Goal: Task Accomplishment & Management: Manage account settings

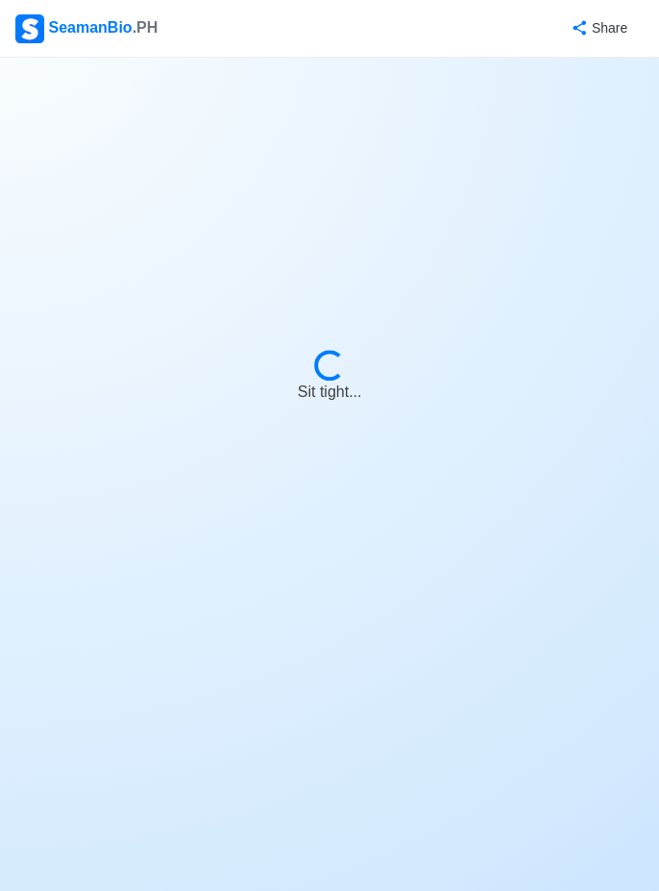
select select "Bosun"
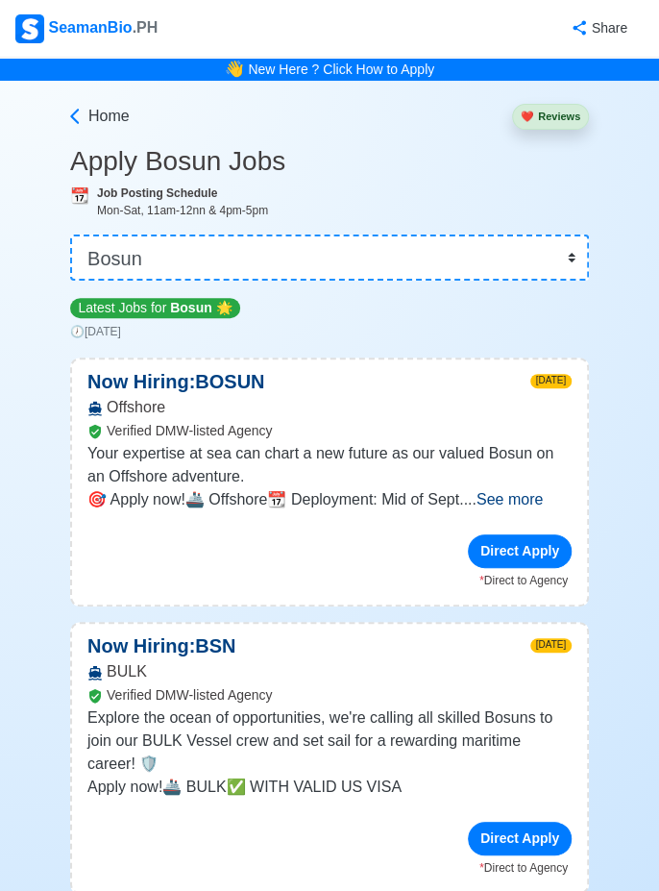
click at [539, 492] on span "See more" at bounding box center [510, 499] width 66 height 16
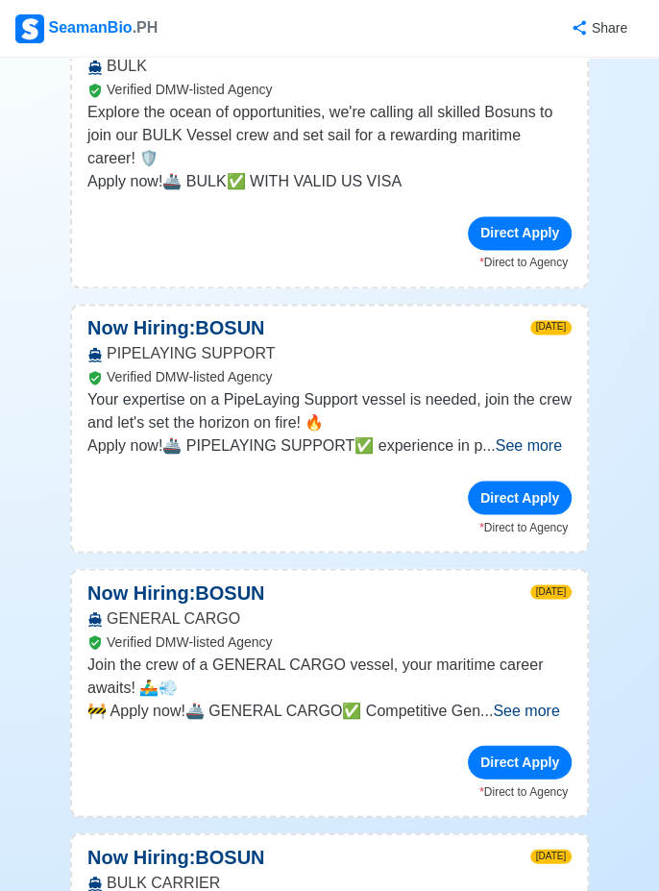
scroll to position [702, 0]
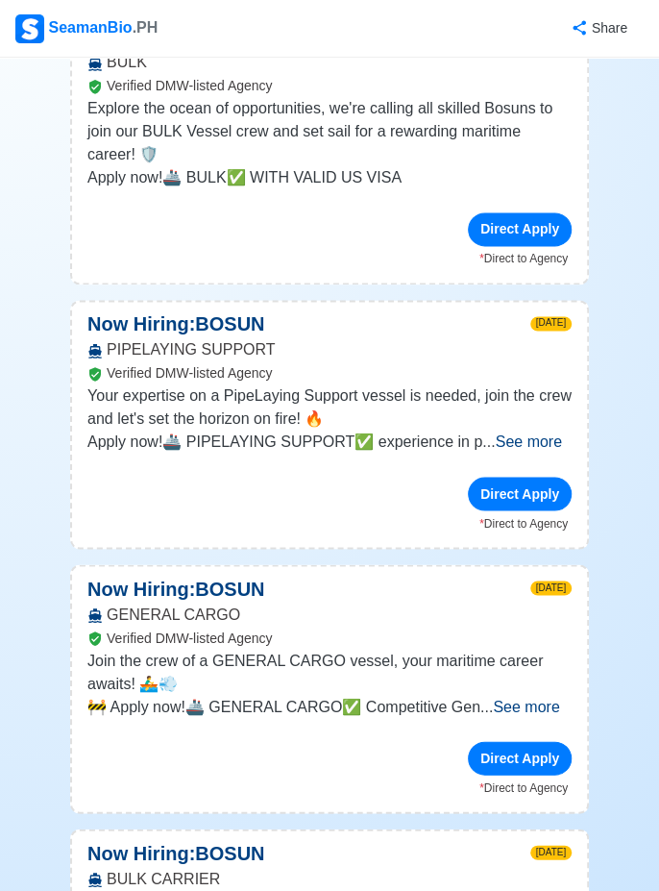
click at [545, 702] on span "See more" at bounding box center [526, 706] width 66 height 16
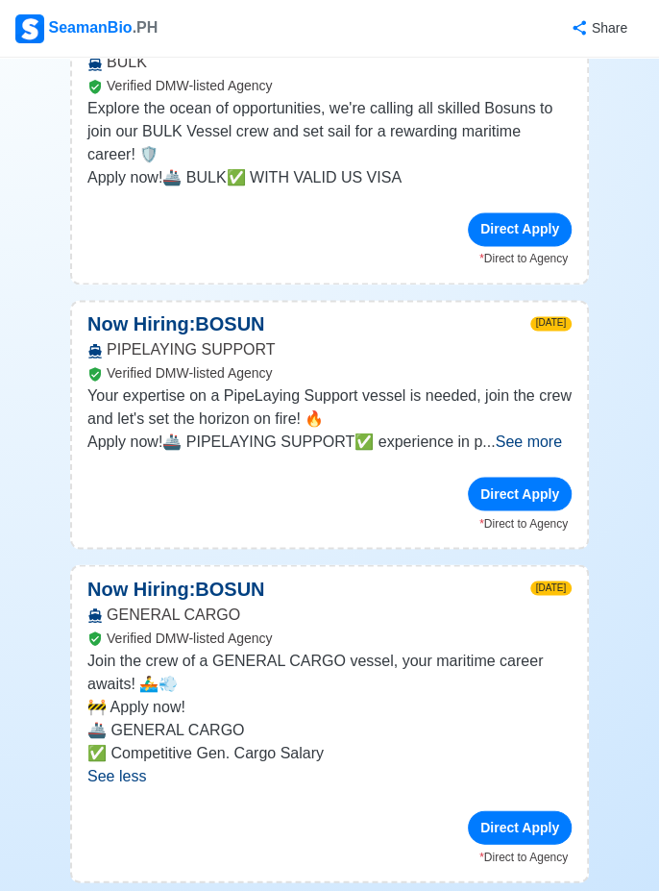
click at [531, 817] on div "Direct Apply" at bounding box center [520, 827] width 104 height 34
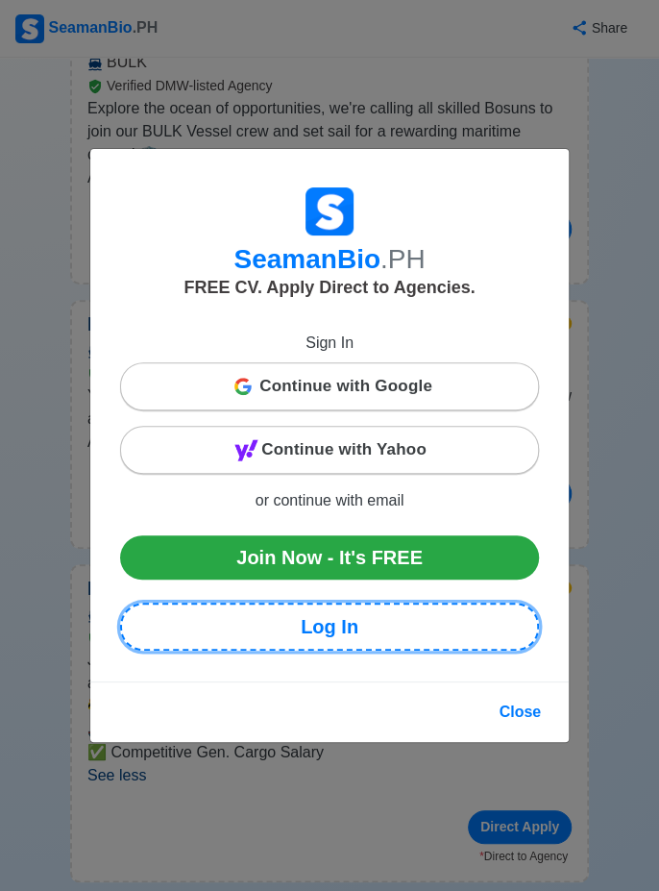
click at [401, 651] on link "Log In" at bounding box center [329, 627] width 419 height 48
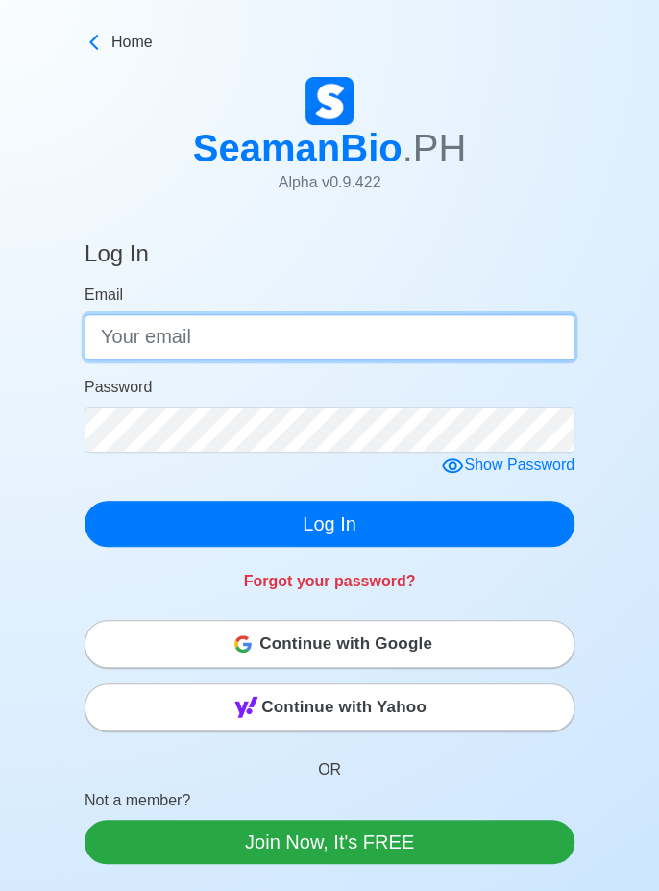
click at [369, 336] on input "Email" at bounding box center [330, 337] width 490 height 46
type input "[EMAIL_ADDRESS][DOMAIN_NAME]"
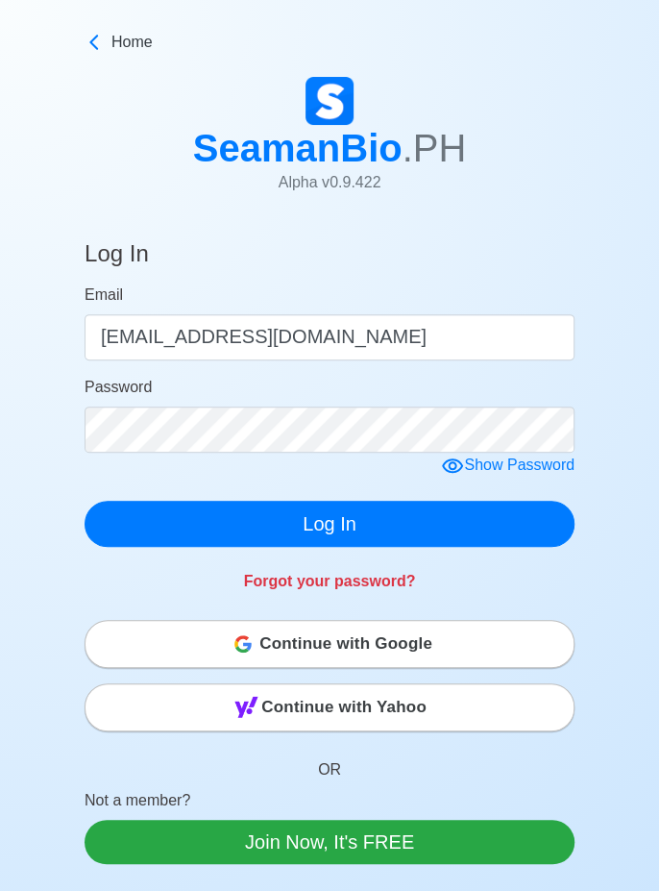
click button "Log In" at bounding box center [330, 524] width 490 height 46
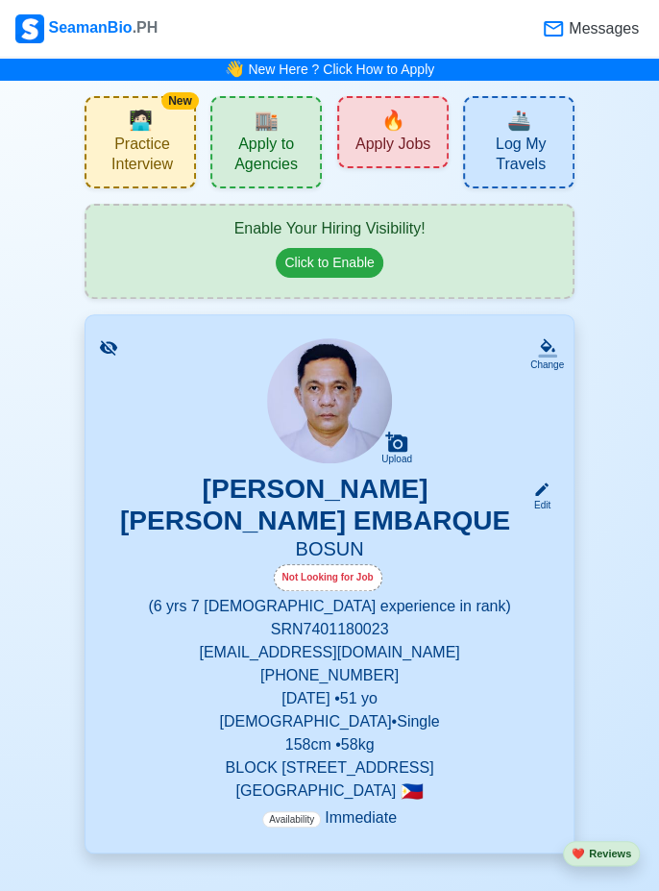
click at [386, 126] on span "🔥" at bounding box center [394, 120] width 24 height 29
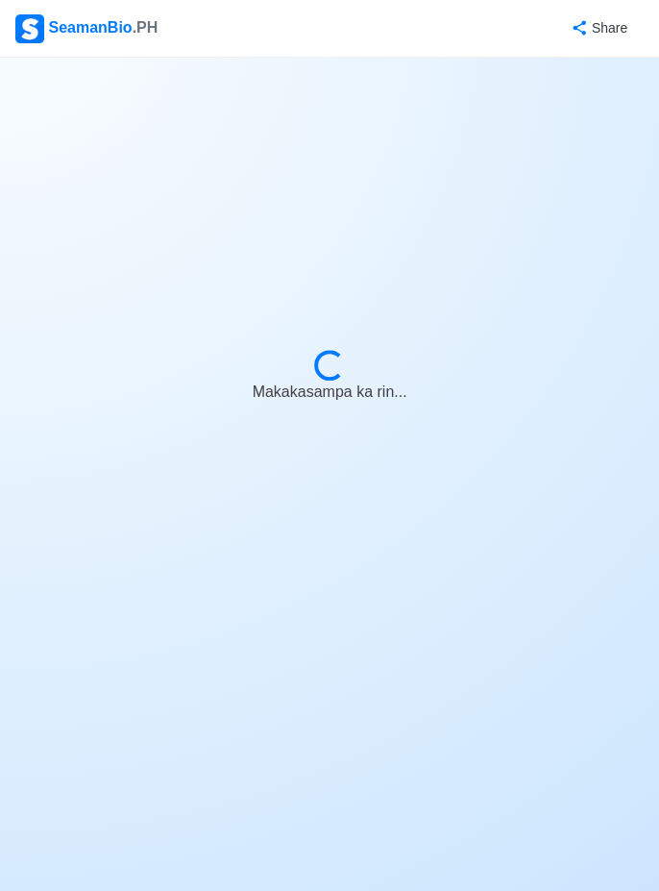
select select "Bosun"
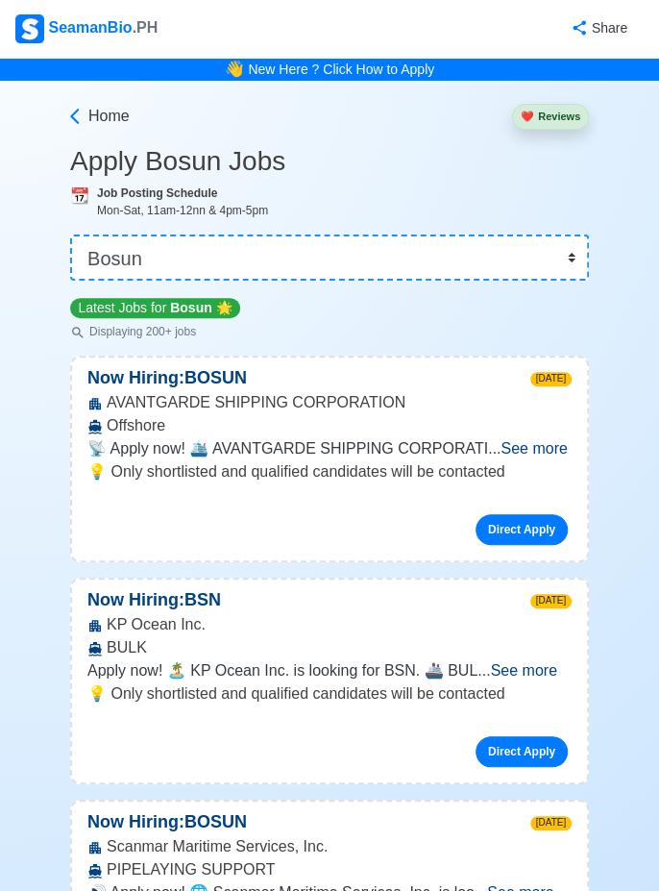
click at [554, 671] on span "See more" at bounding box center [523, 670] width 66 height 16
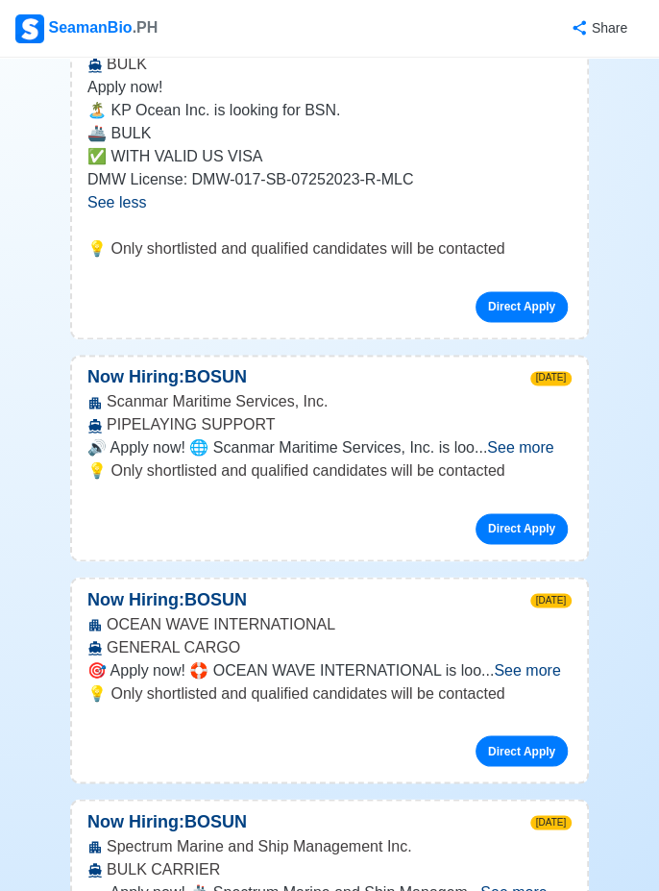
scroll to position [584, 0]
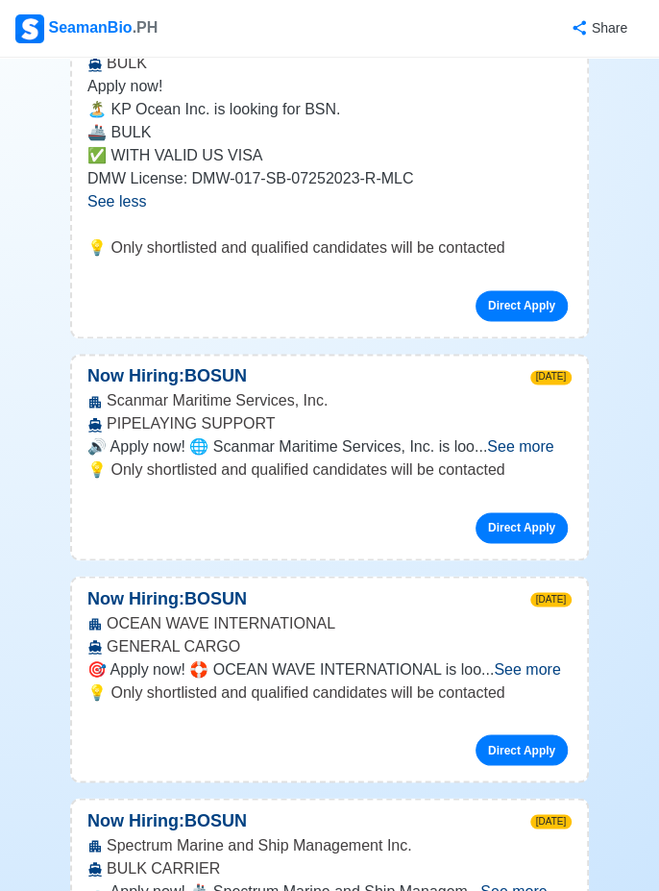
click at [552, 665] on span "See more" at bounding box center [527, 668] width 66 height 16
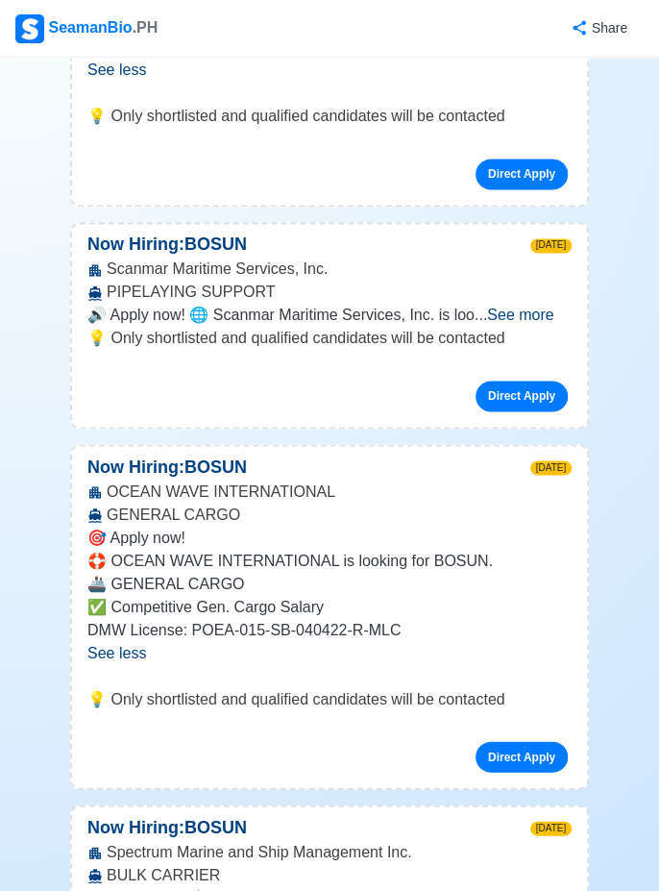
scroll to position [720, 0]
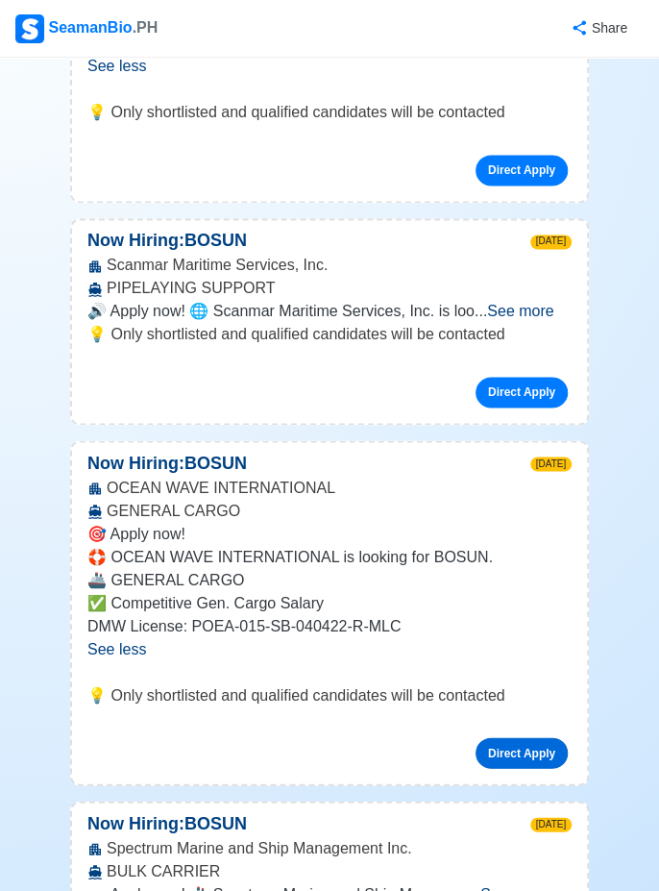
click at [532, 740] on link "Direct Apply" at bounding box center [522, 752] width 92 height 31
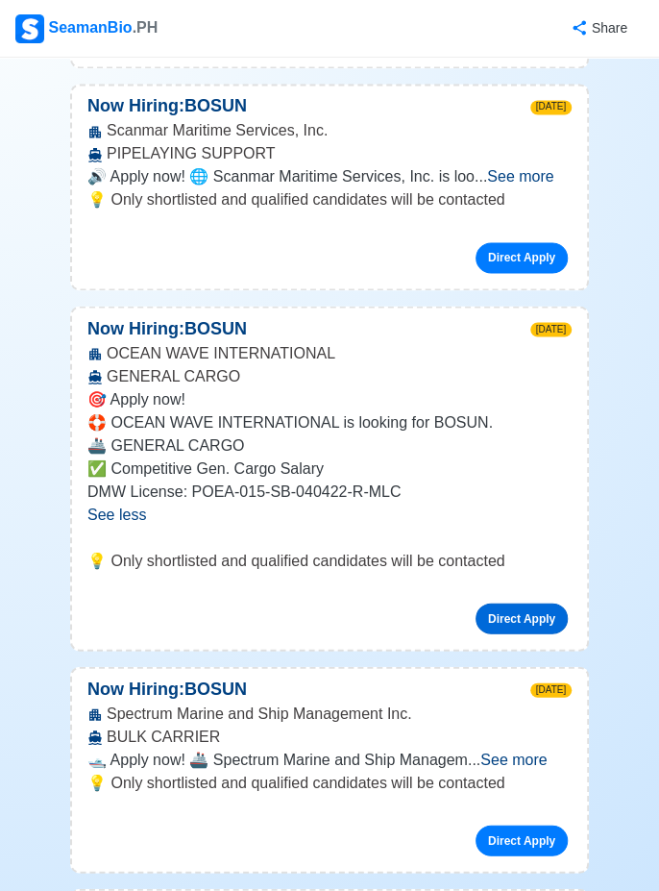
scroll to position [897, 0]
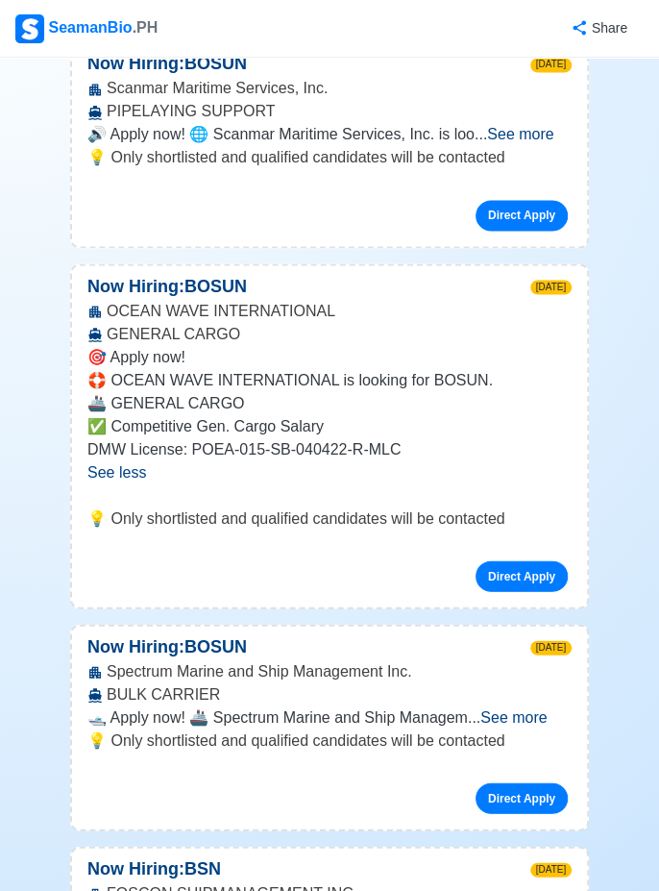
click at [539, 712] on span "See more" at bounding box center [514, 716] width 66 height 16
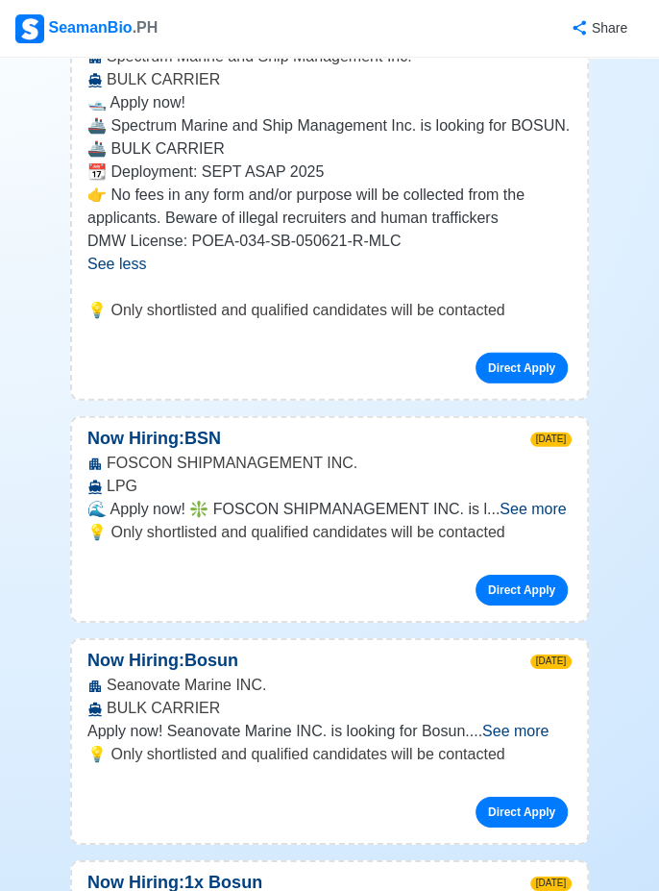
scroll to position [1507, 0]
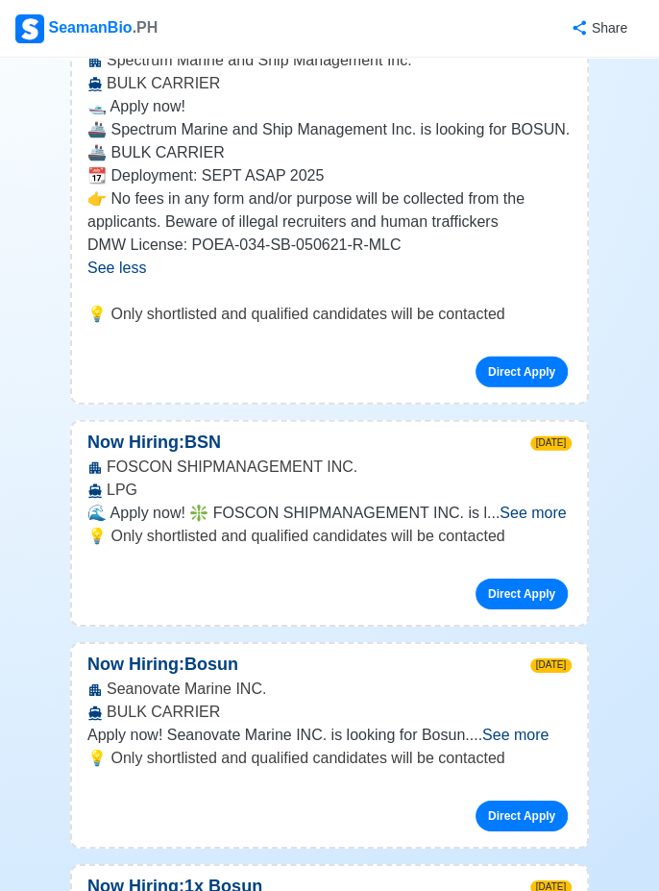
click at [549, 743] on span "See more" at bounding box center [516, 735] width 66 height 16
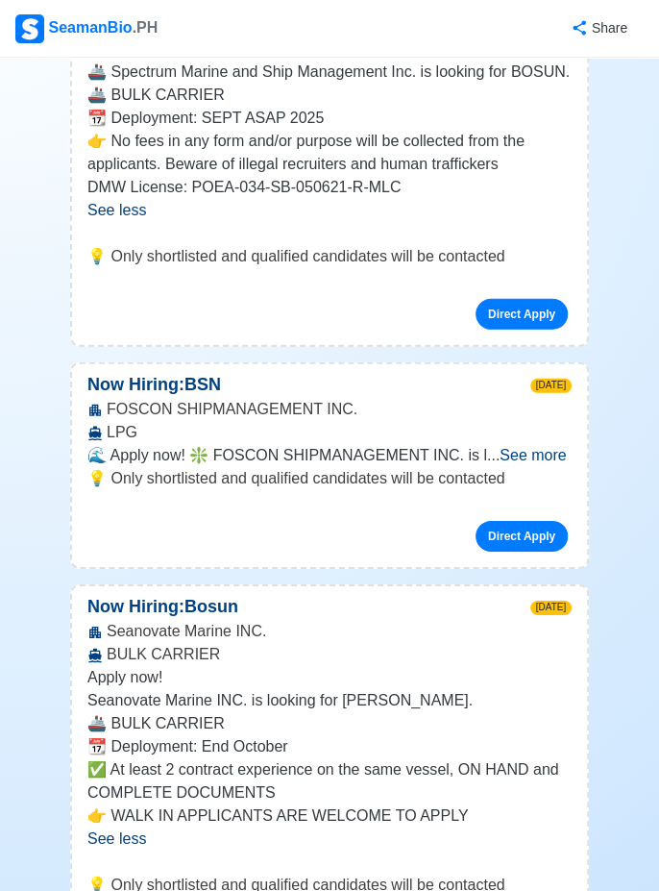
scroll to position [1569, 0]
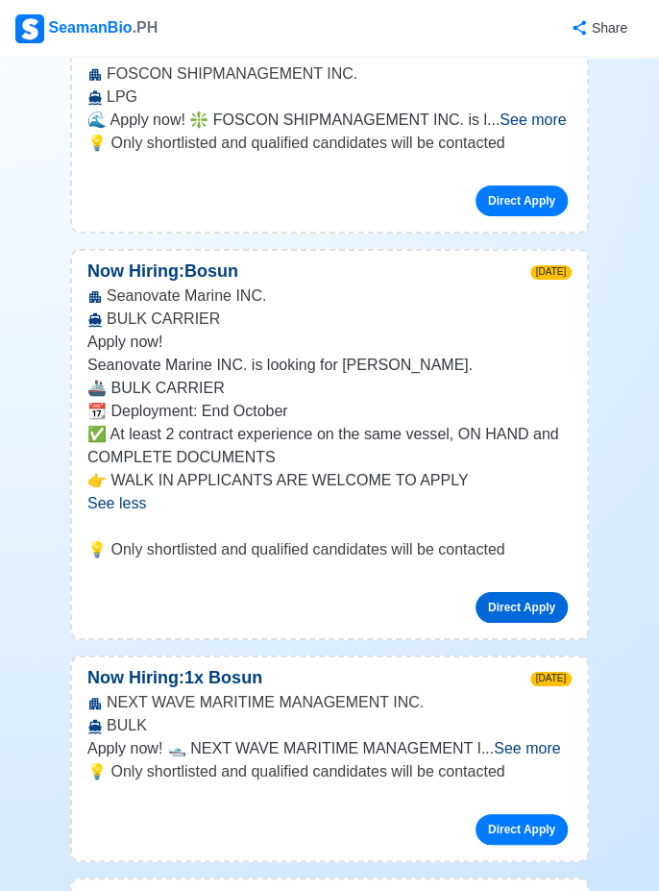
scroll to position [1914, 0]
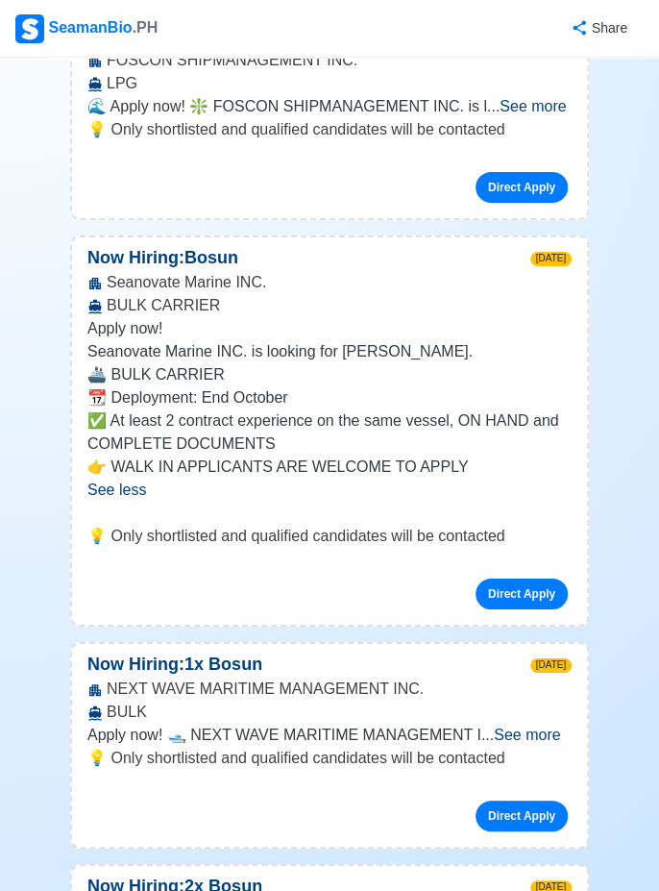
click at [534, 743] on span "See more" at bounding box center [527, 735] width 66 height 16
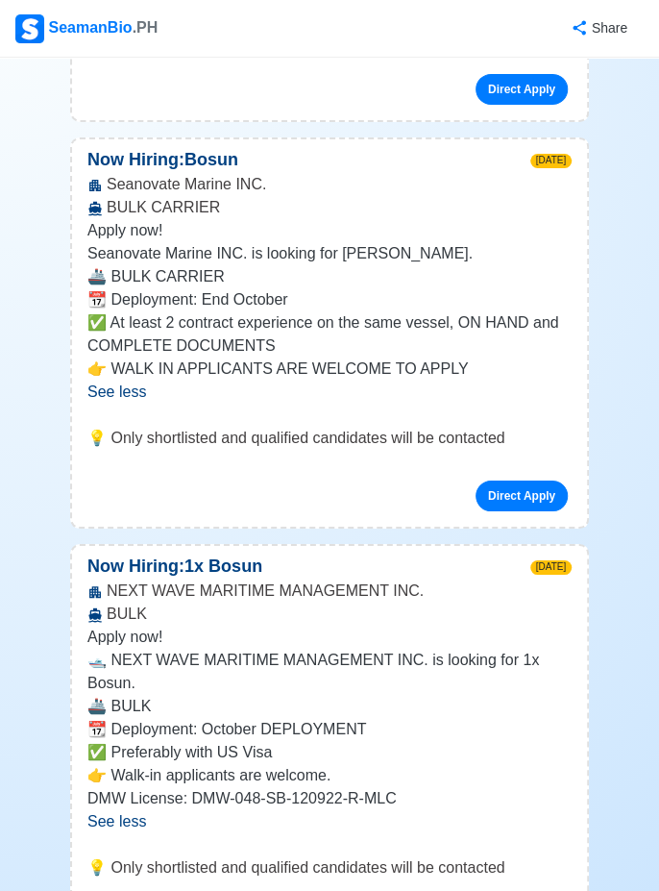
scroll to position [2018, 0]
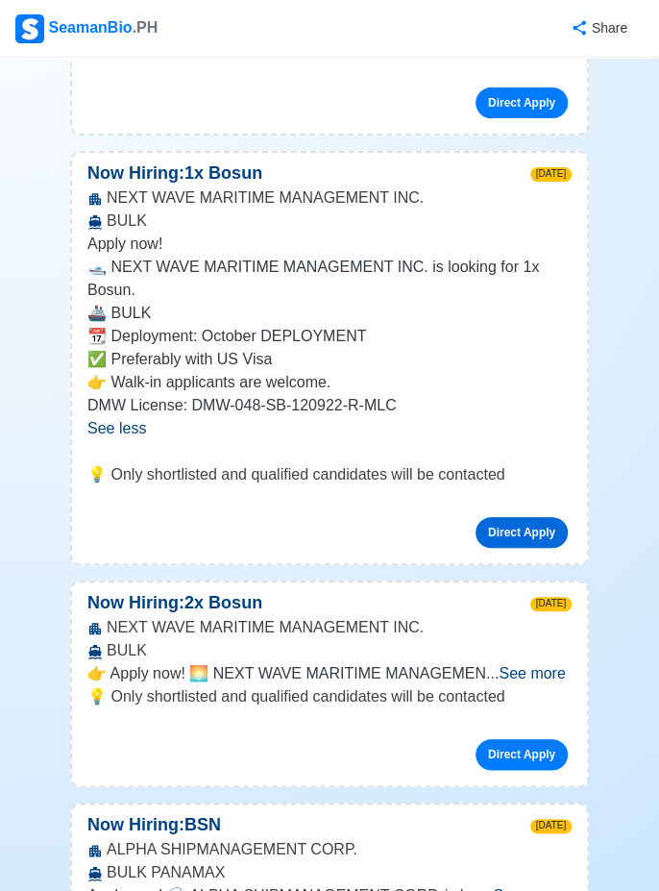
scroll to position [2408, 0]
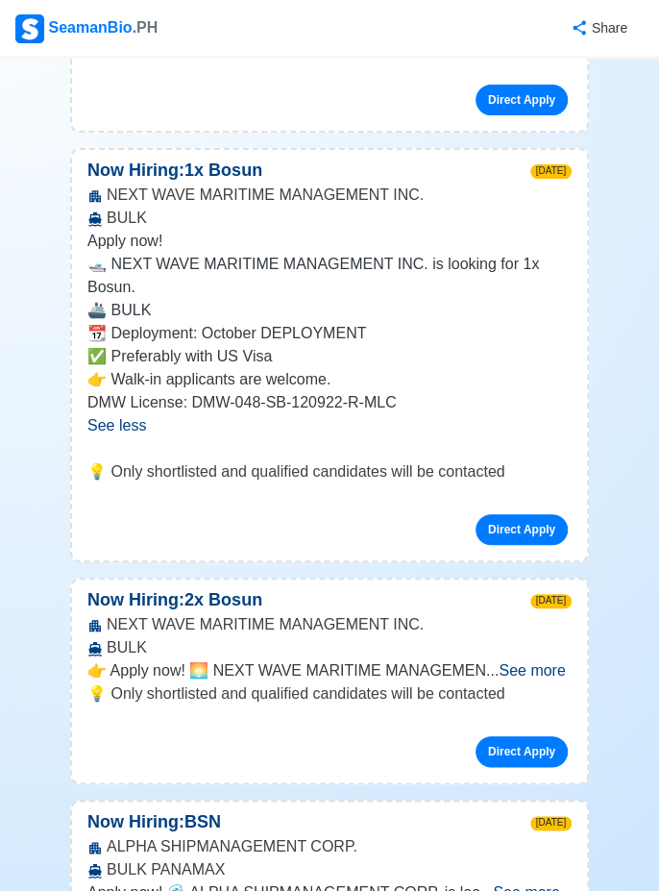
click at [555, 679] on span "See more" at bounding box center [532, 670] width 66 height 16
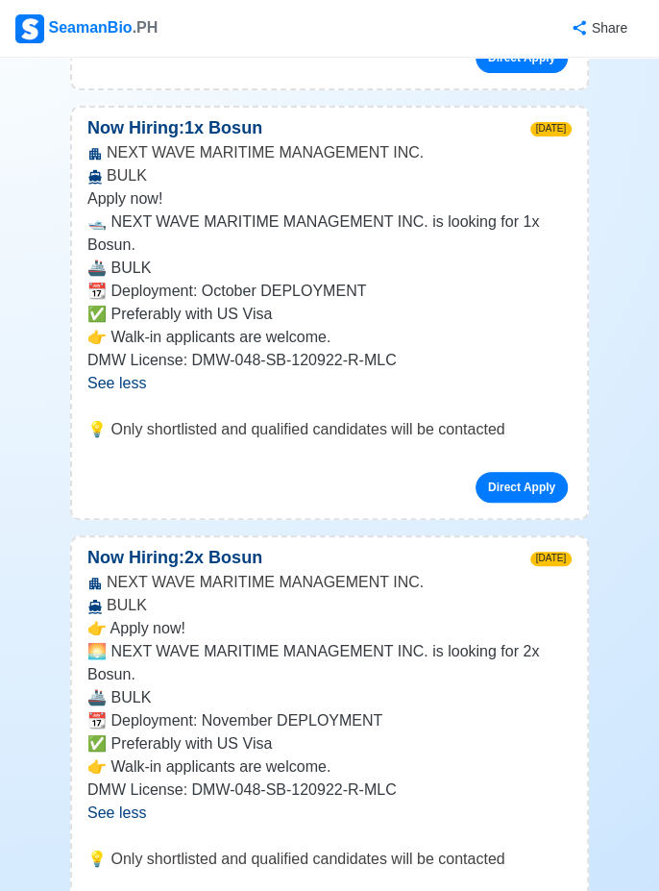
scroll to position [2470, 0]
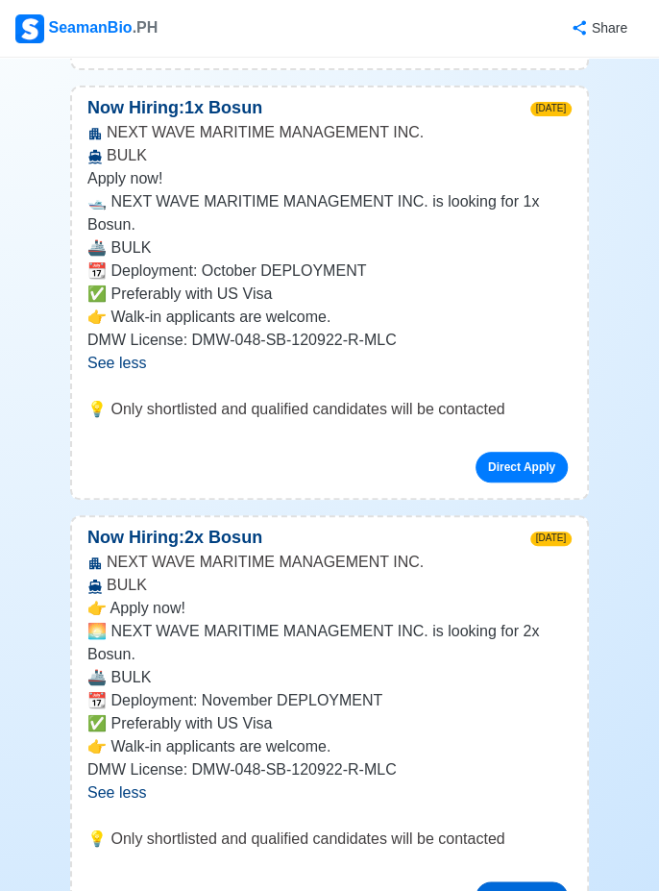
click at [535, 890] on link "Direct Apply" at bounding box center [522, 896] width 92 height 31
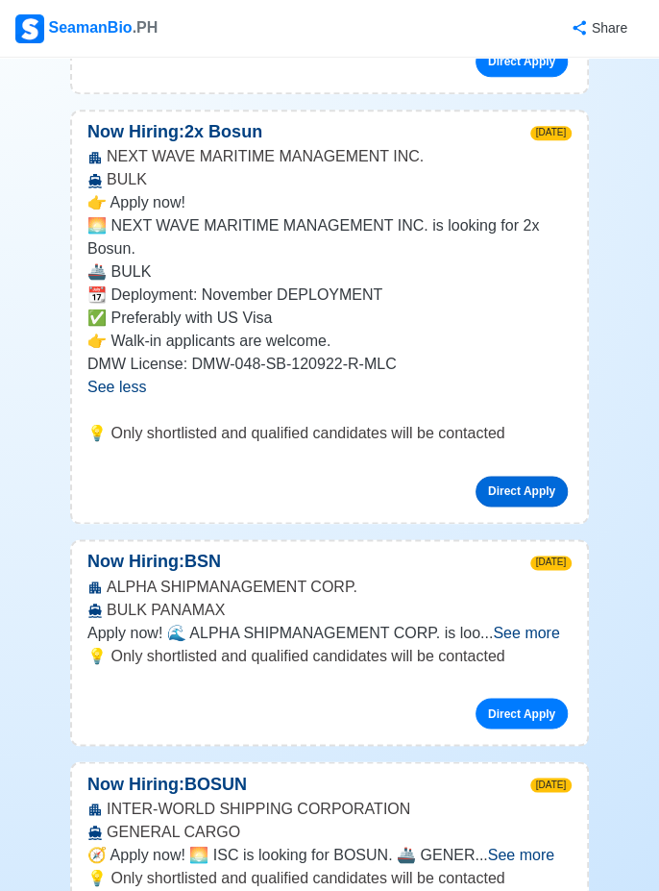
scroll to position [2878, 0]
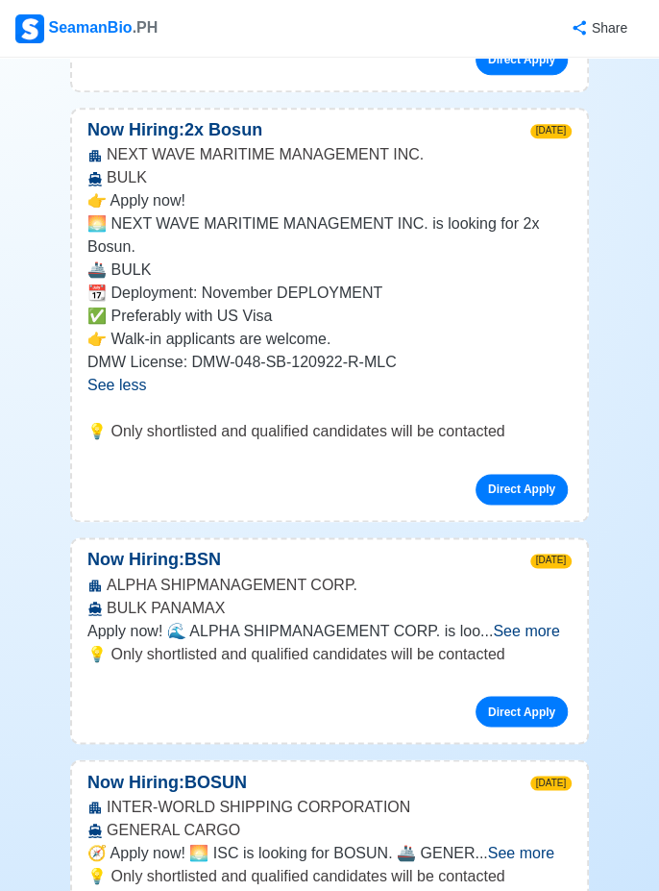
click at [543, 638] on span "See more" at bounding box center [526, 630] width 66 height 16
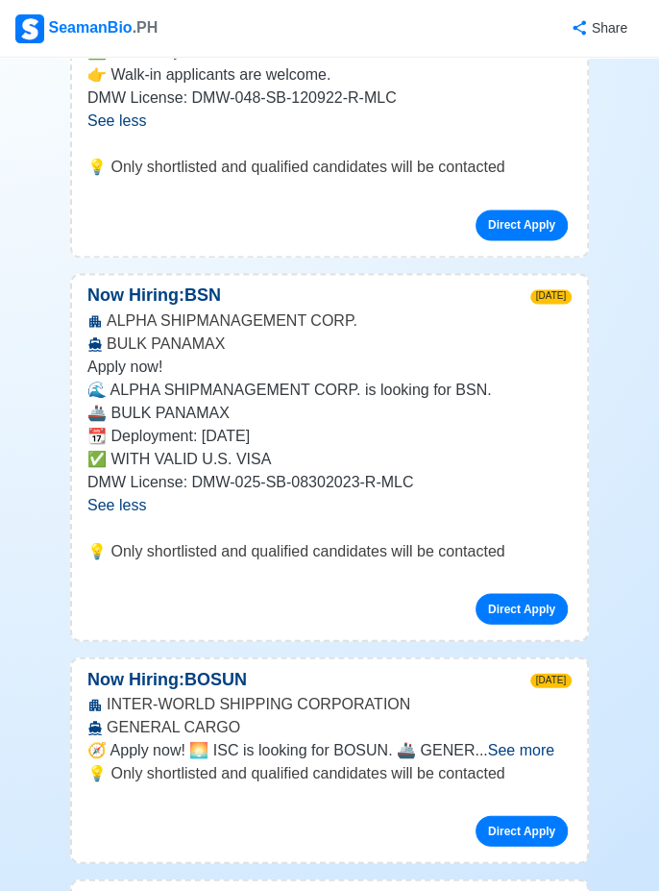
scroll to position [3166, 0]
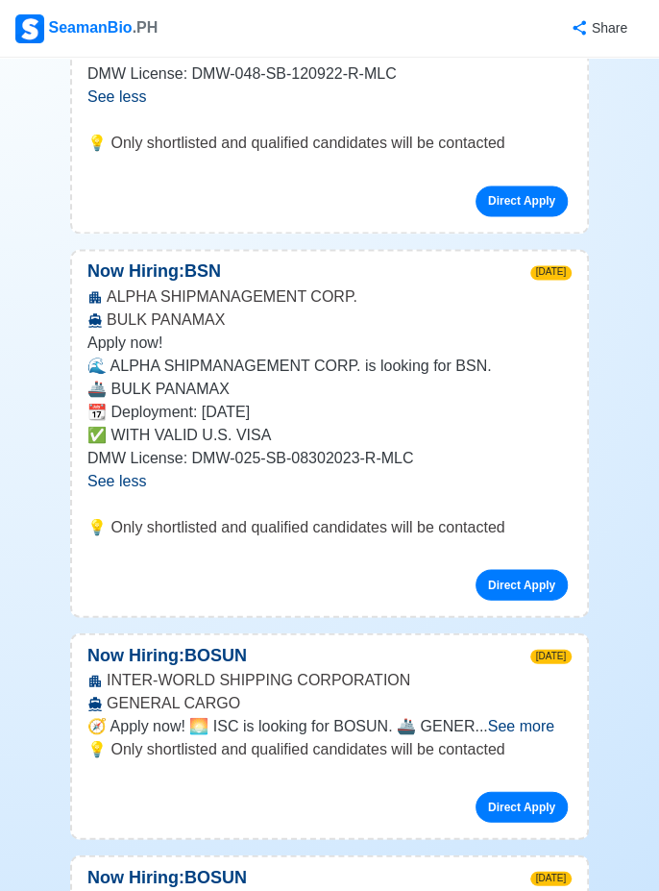
click at [548, 733] on span "See more" at bounding box center [521, 725] width 66 height 16
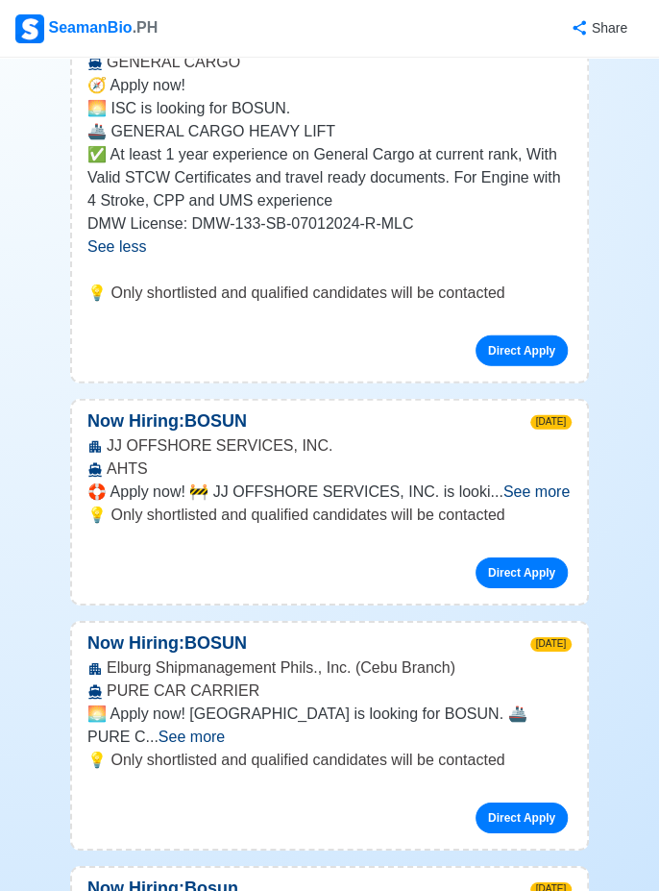
scroll to position [3812, 0]
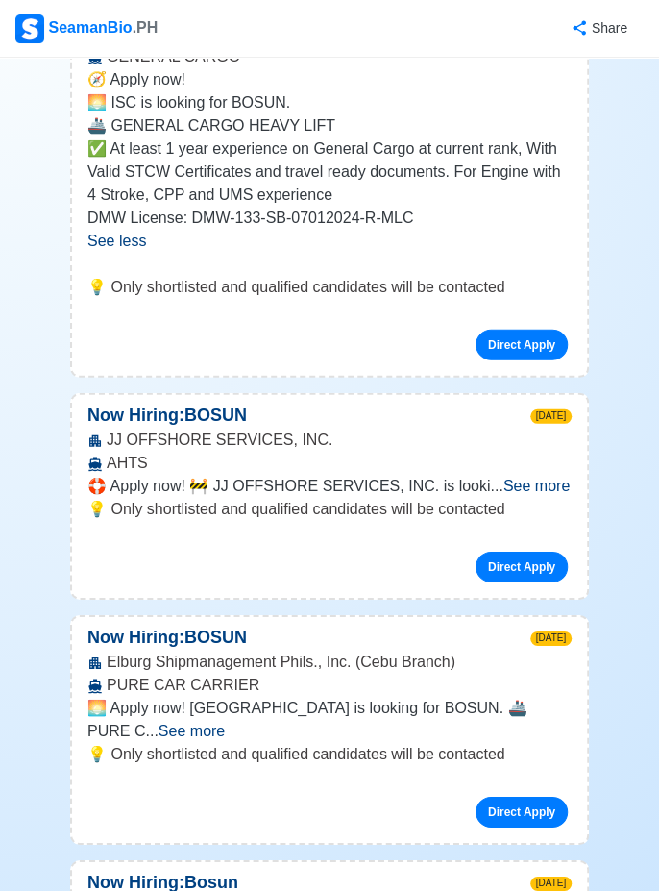
click at [225, 723] on span "See more" at bounding box center [192, 731] width 66 height 16
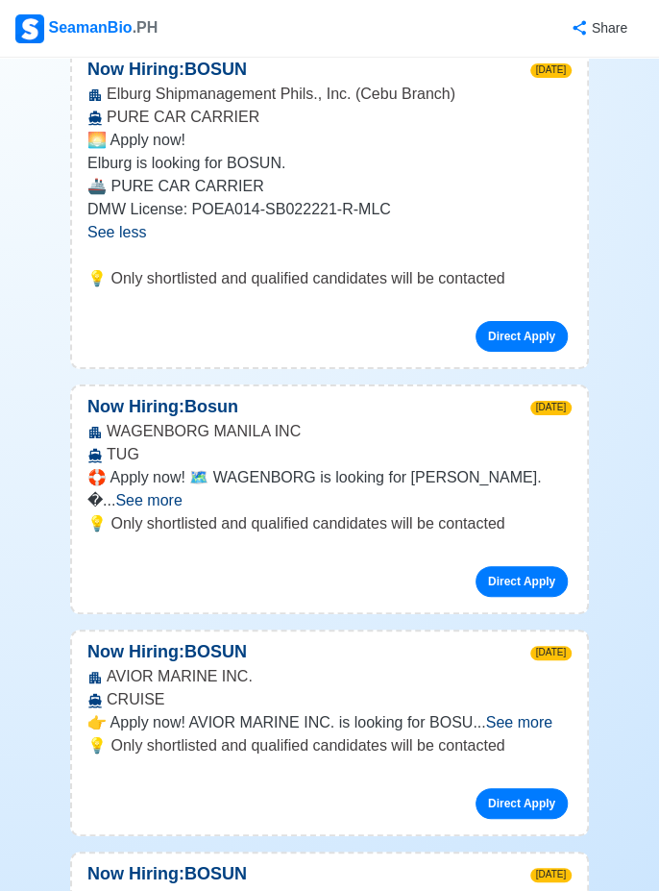
scroll to position [4382, 0]
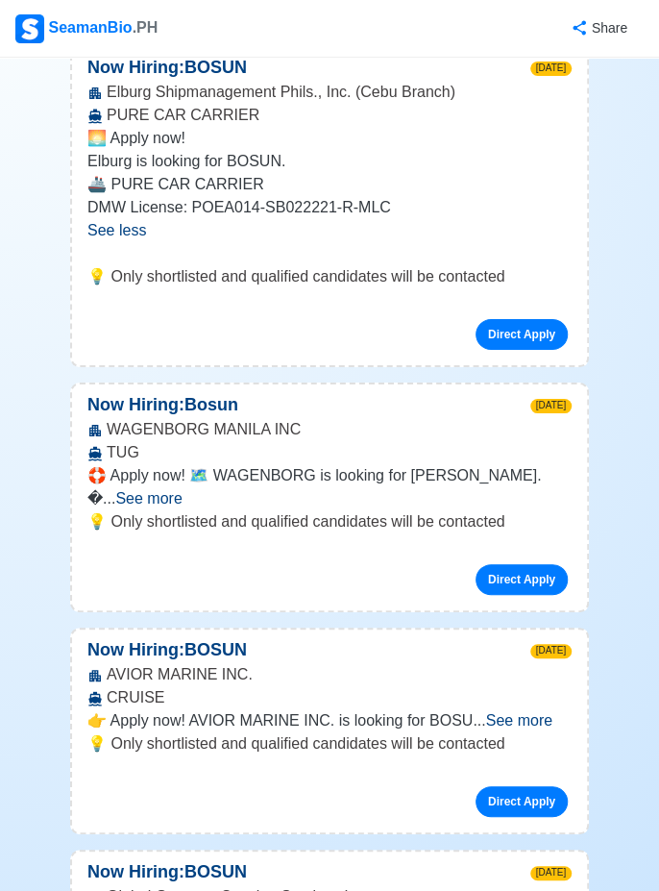
click at [536, 712] on span "See more" at bounding box center [519, 720] width 66 height 16
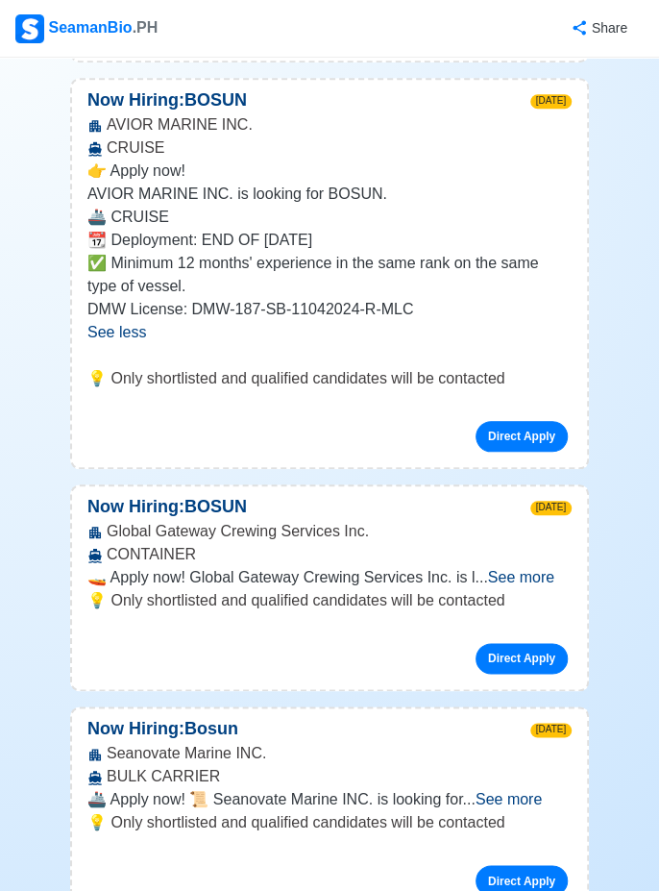
scroll to position [4939, 0]
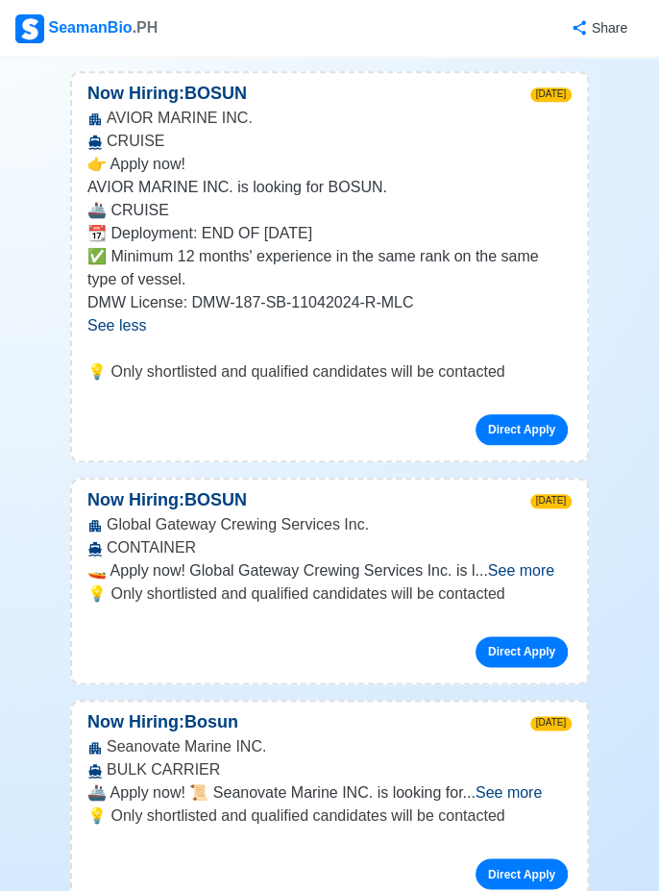
click at [542, 784] on span "See more" at bounding box center [509, 792] width 66 height 16
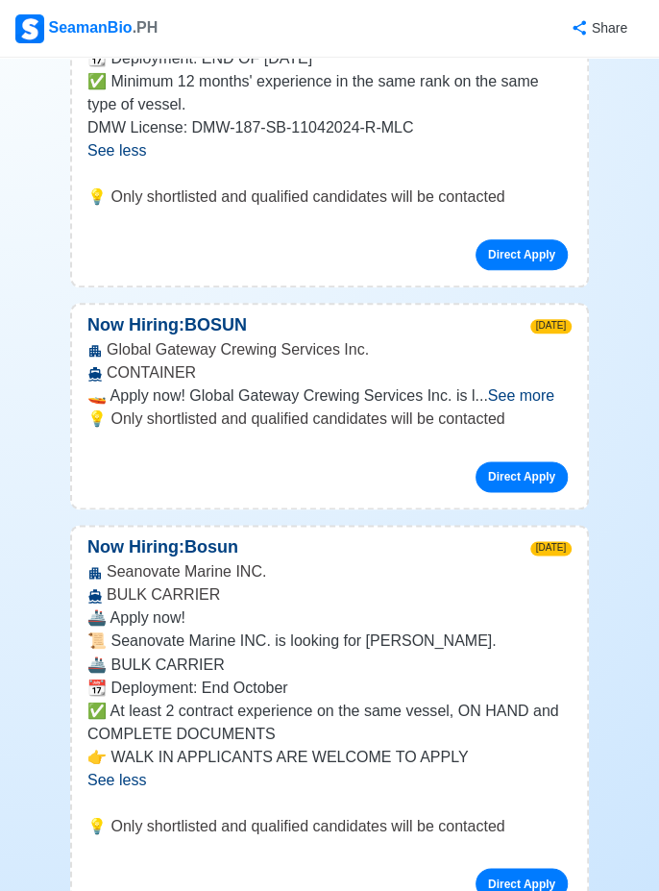
scroll to position [5117, 0]
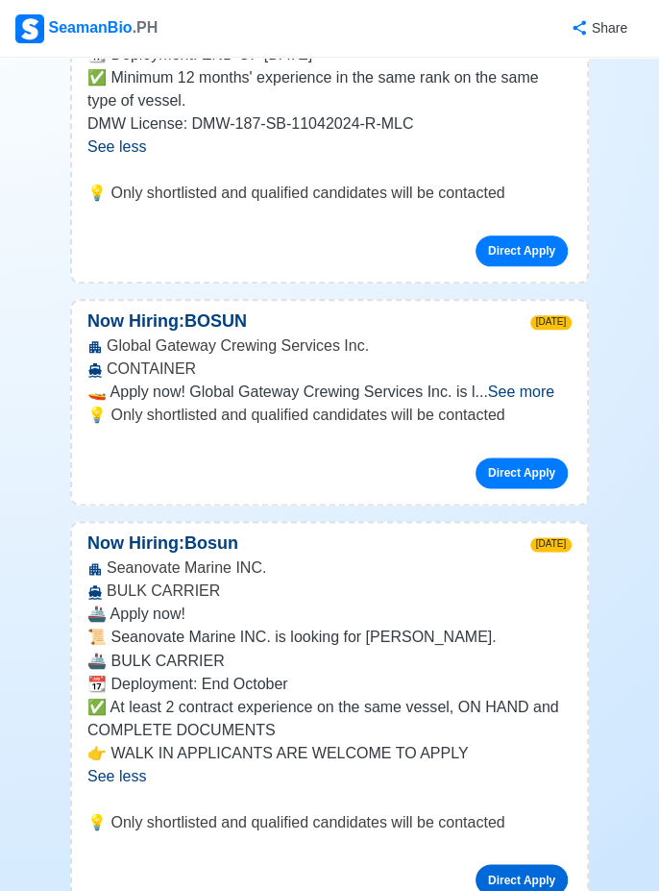
click at [529, 864] on link "Direct Apply" at bounding box center [522, 879] width 92 height 31
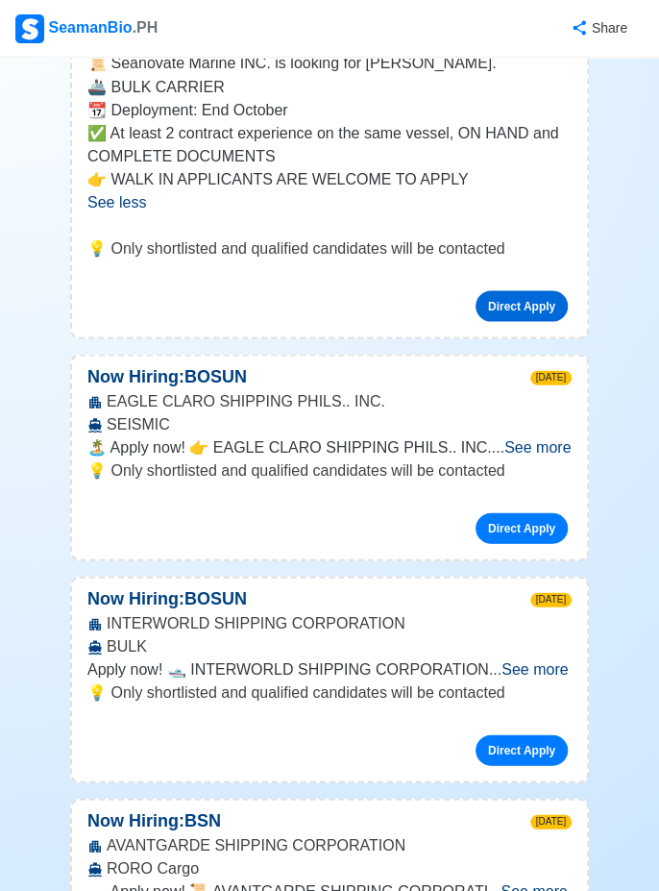
scroll to position [5692, 0]
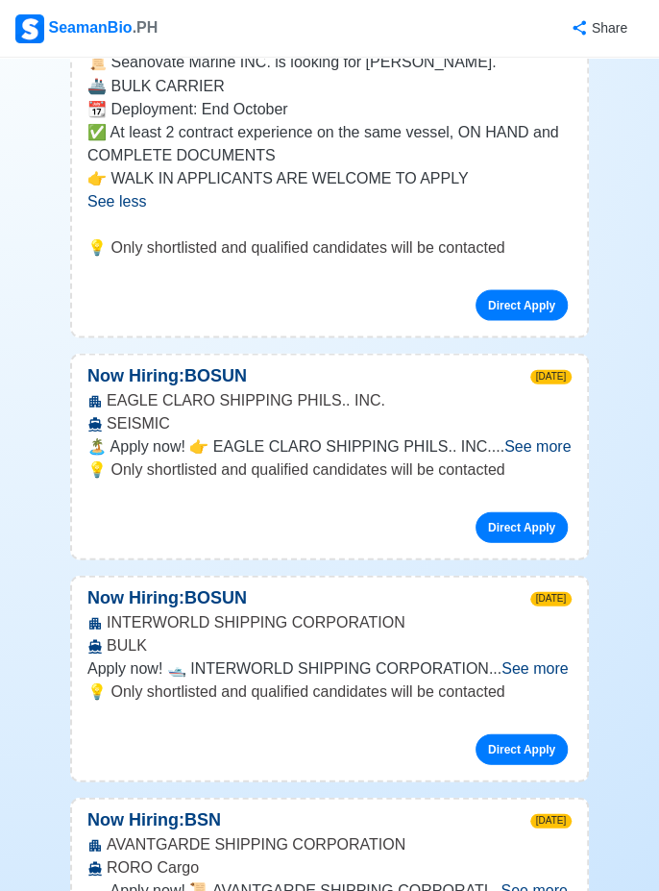
click at [556, 659] on span "See more" at bounding box center [535, 667] width 66 height 16
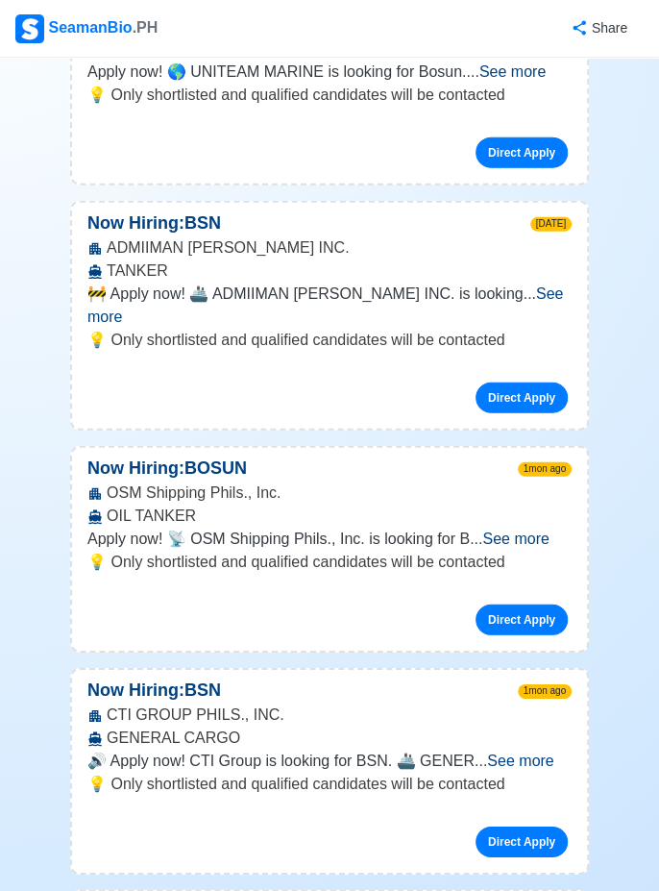
scroll to position [8298, 0]
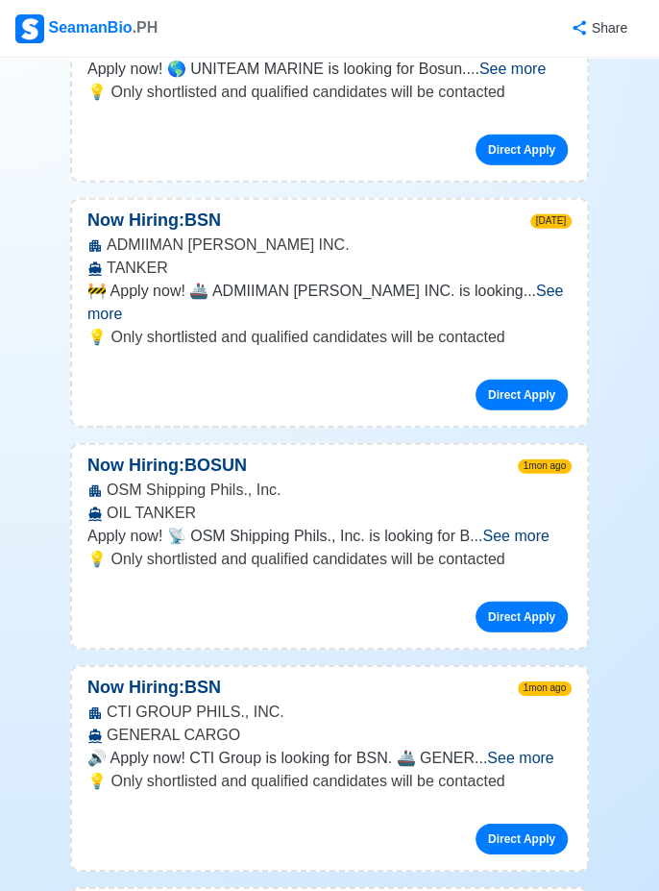
click at [536, 750] on span "See more" at bounding box center [520, 758] width 66 height 16
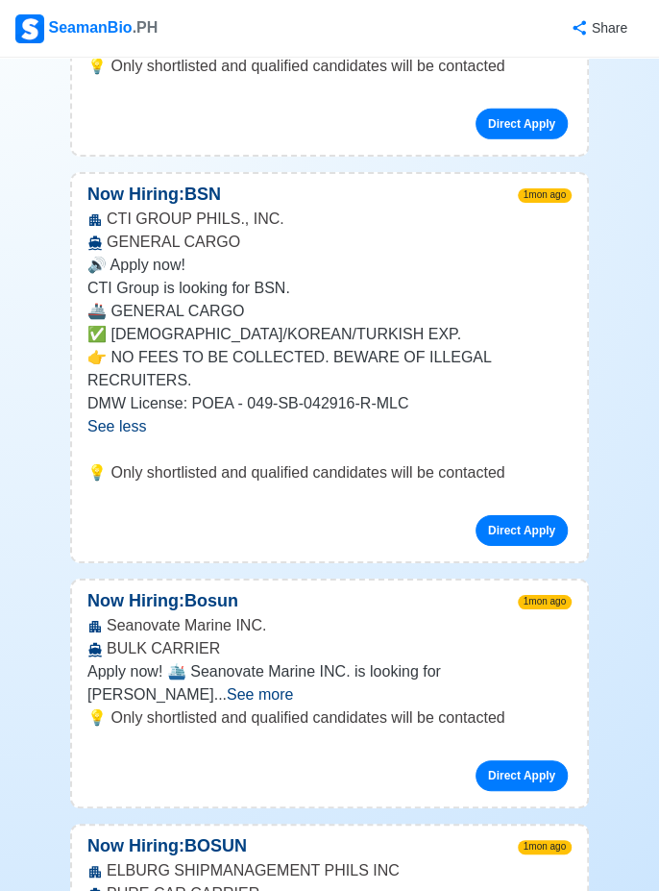
scroll to position [8798, 0]
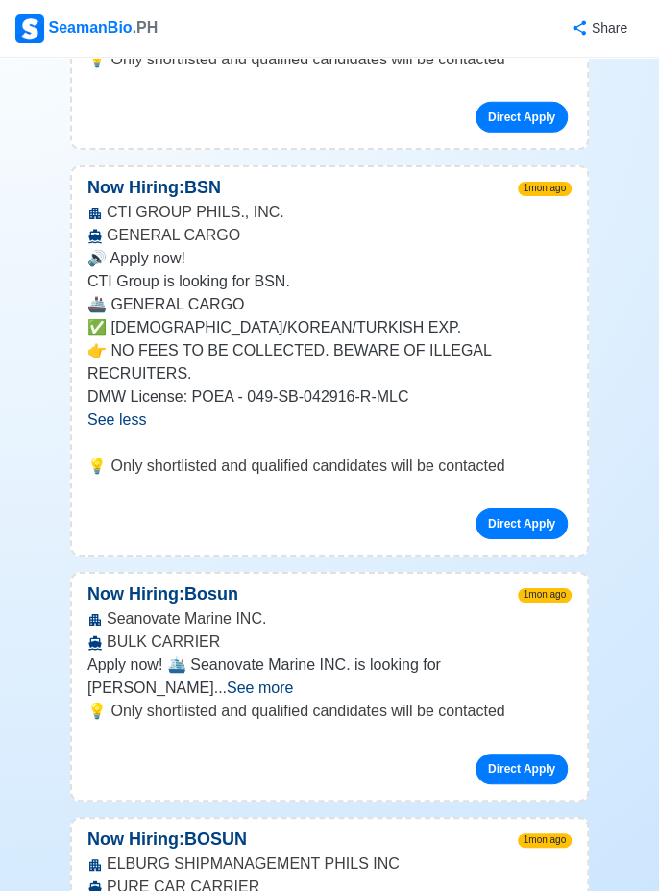
click at [293, 680] on span "See more" at bounding box center [260, 688] width 66 height 16
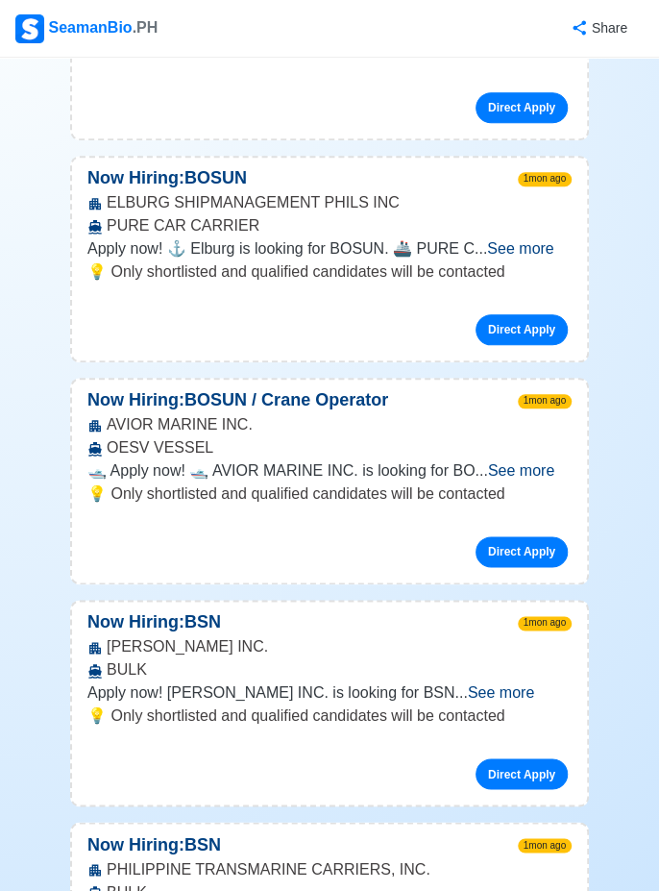
scroll to position [9623, 0]
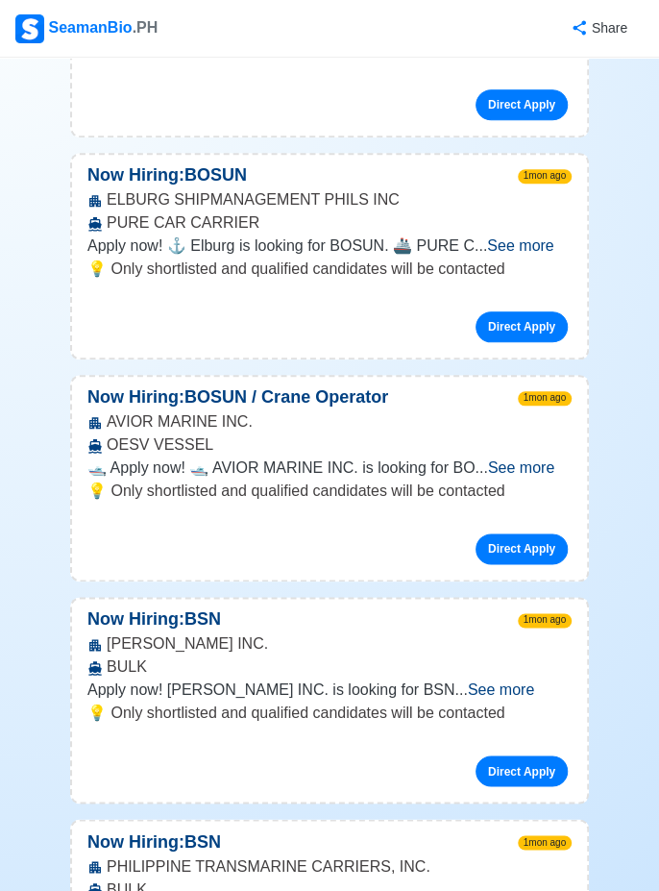
click at [534, 681] on span "See more" at bounding box center [501, 689] width 66 height 16
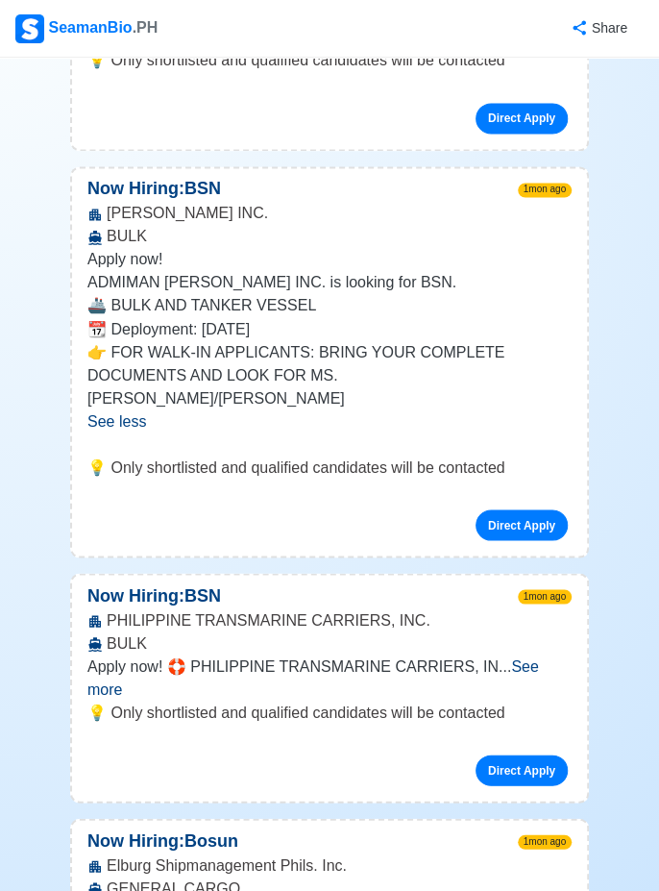
scroll to position [10055, 0]
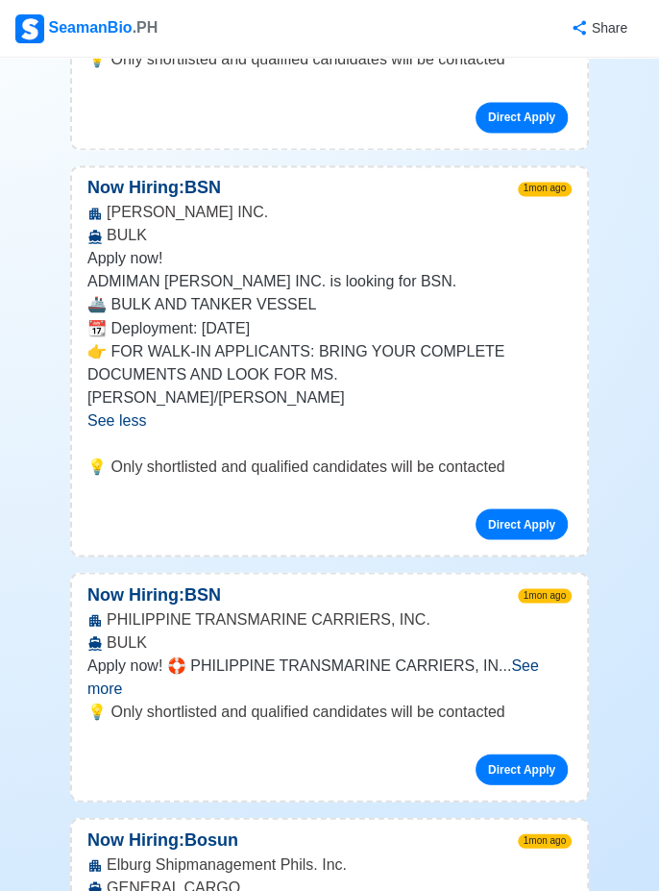
click at [539, 656] on span "See more" at bounding box center [313, 675] width 452 height 39
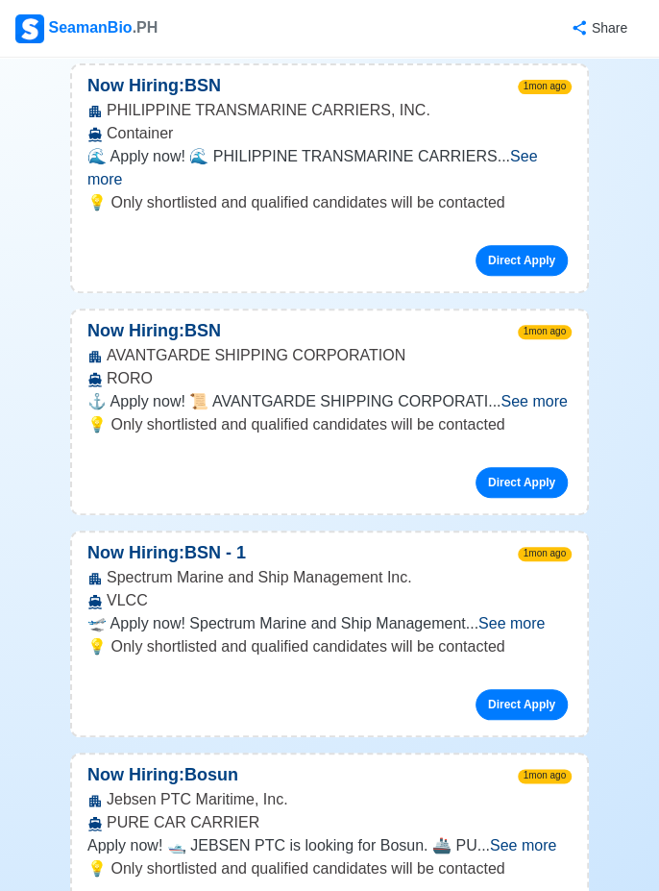
scroll to position [11640, 0]
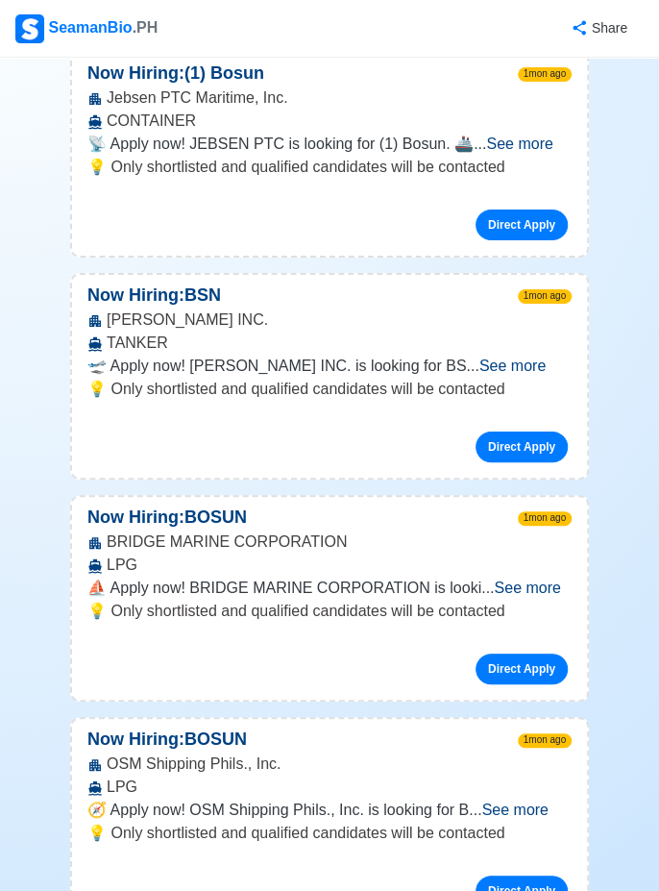
scroll to position [13685, 0]
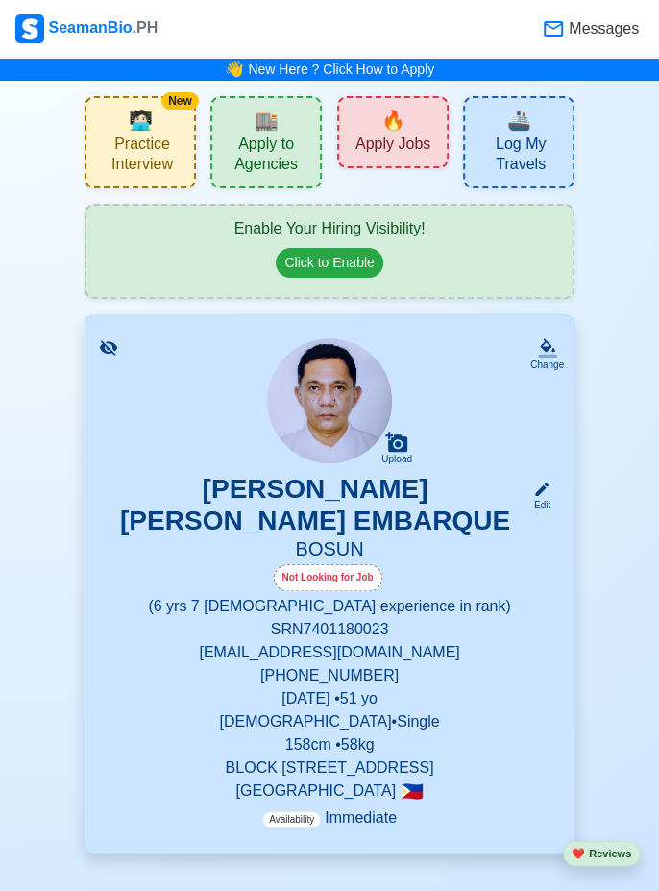
click at [356, 564] on div "Not Looking for Job" at bounding box center [328, 577] width 109 height 27
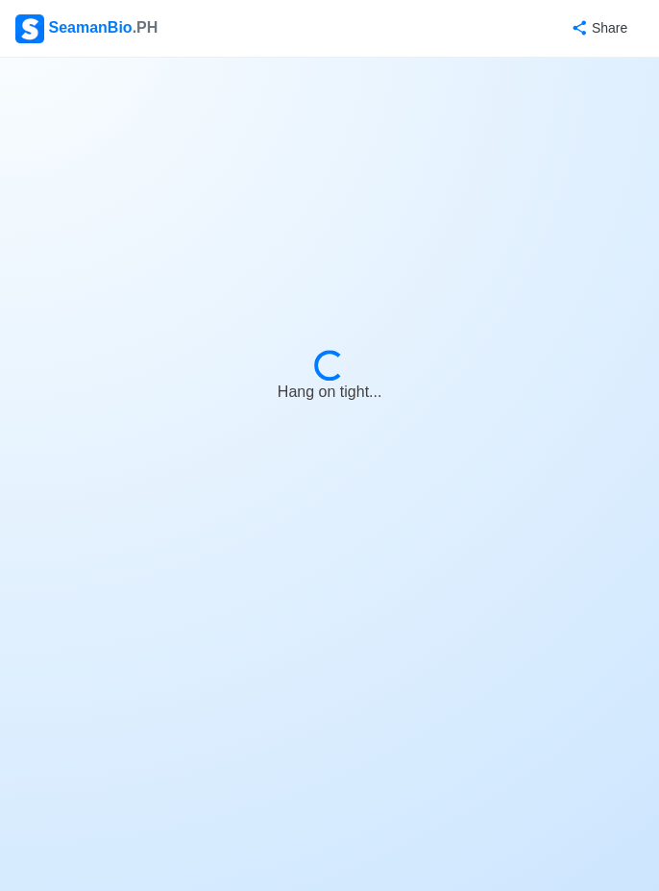
select select "Visible for Hiring"
select select "Single"
select select "[DEMOGRAPHIC_DATA]"
select select "PH"
select select "6"
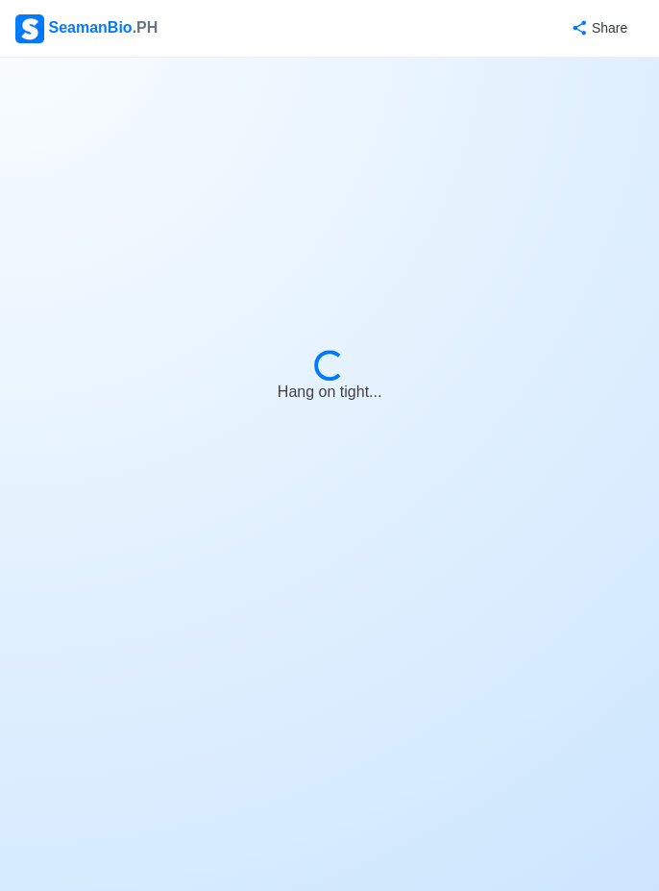
select select "7"
select select "4102416000000"
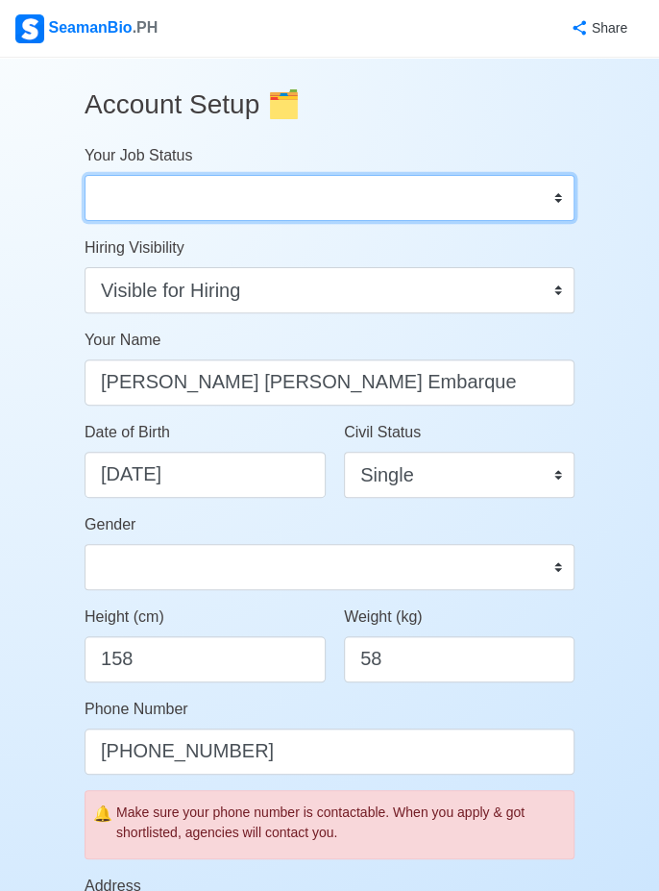
click at [556, 196] on select "Onboard Actively Looking for Job Not Looking for Job" at bounding box center [330, 198] width 490 height 46
select select "Actively Looking for Job"
click at [85, 175] on select "Onboard Actively Looking for Job Not Looking for Job" at bounding box center [330, 198] width 490 height 46
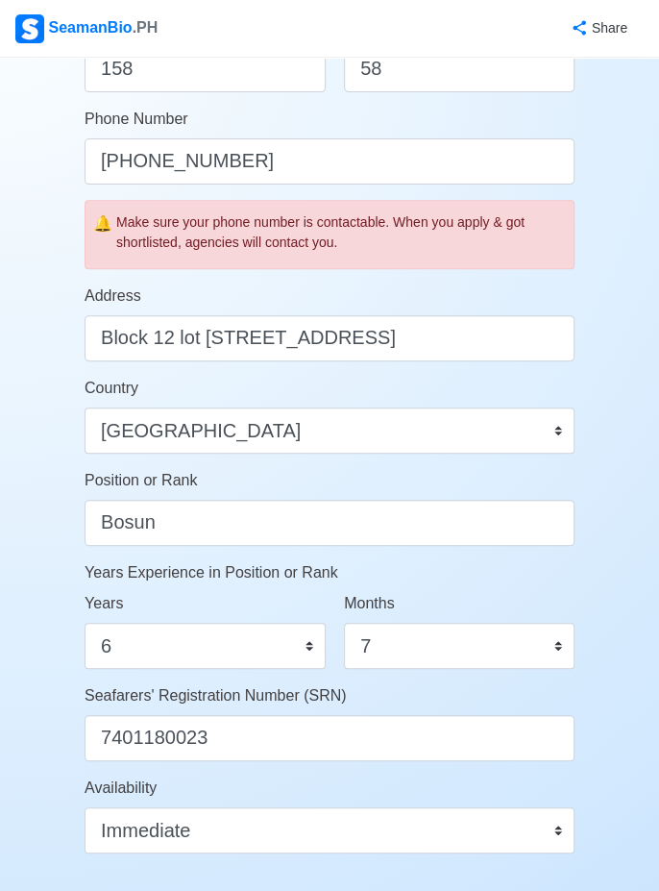
scroll to position [869, 0]
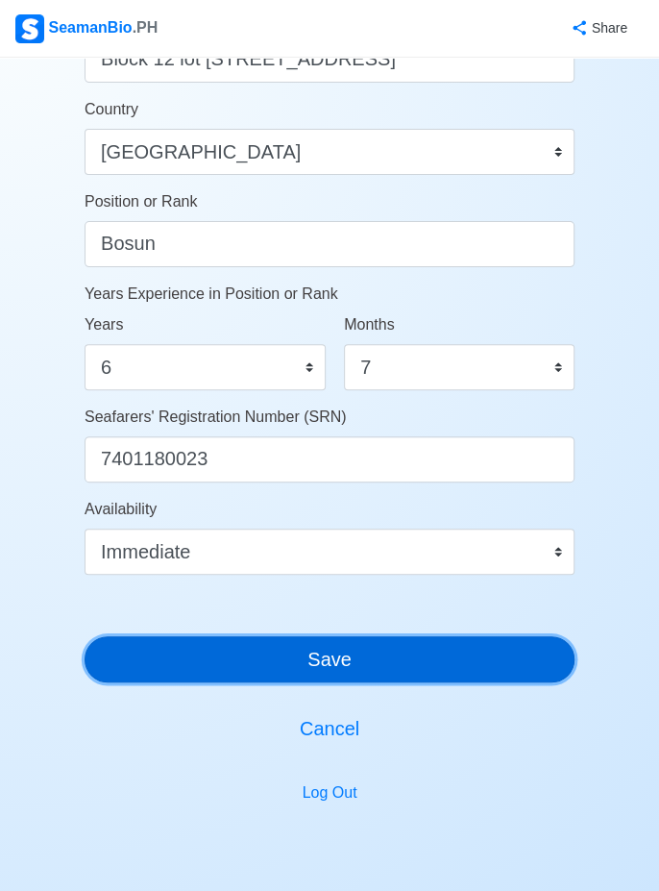
click at [390, 652] on button "Save" at bounding box center [330, 659] width 490 height 46
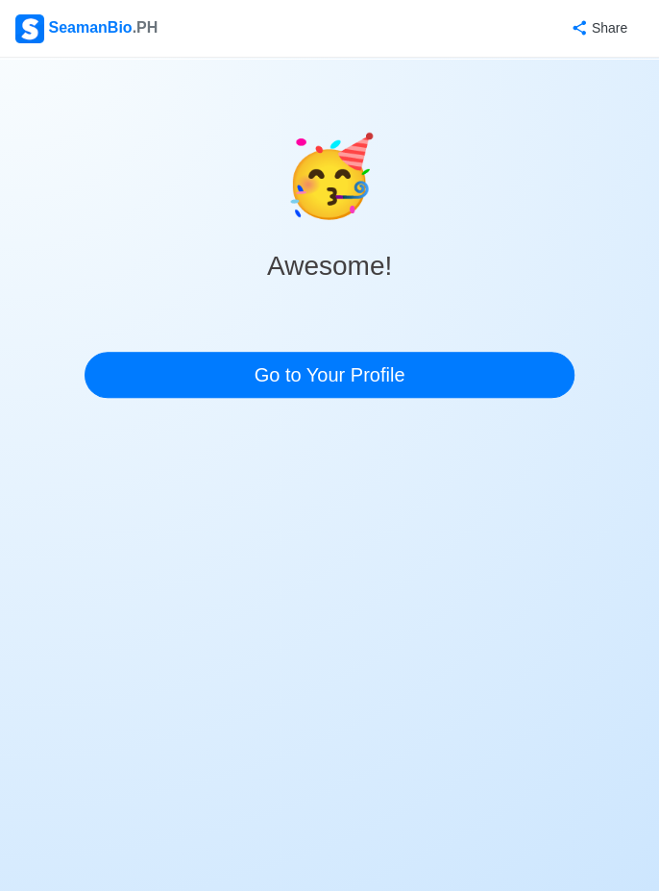
scroll to position [0, 0]
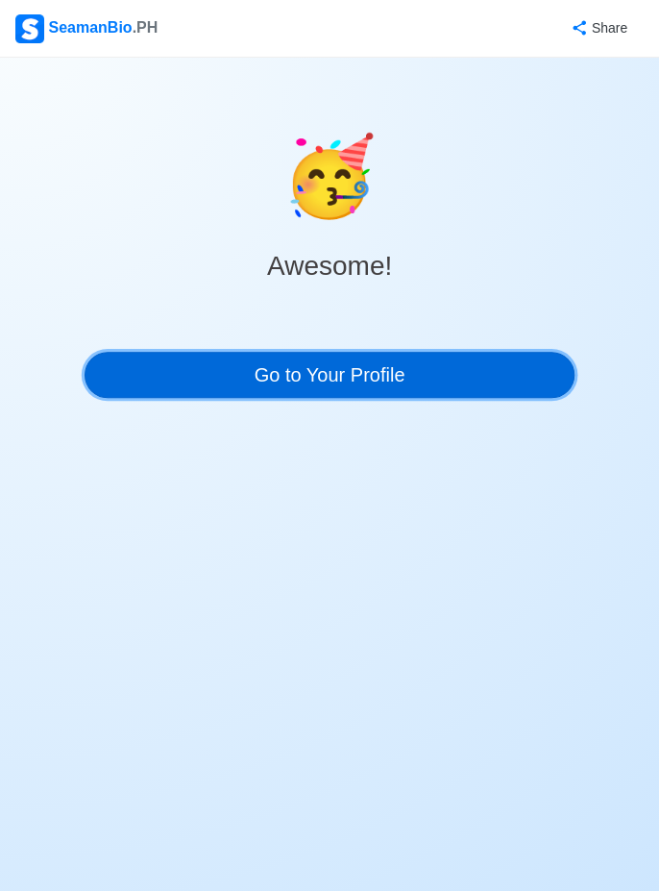
click at [382, 370] on link "Go to Your Profile" at bounding box center [330, 375] width 490 height 46
